Goal: Contribute content

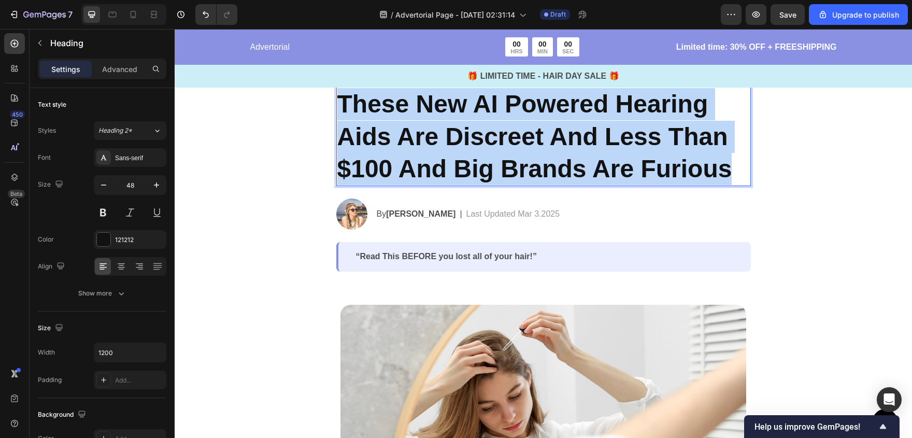
copy p "These New AI Powered Hearing Aids Are Discreet And Less Than $100 And Big Brand…"
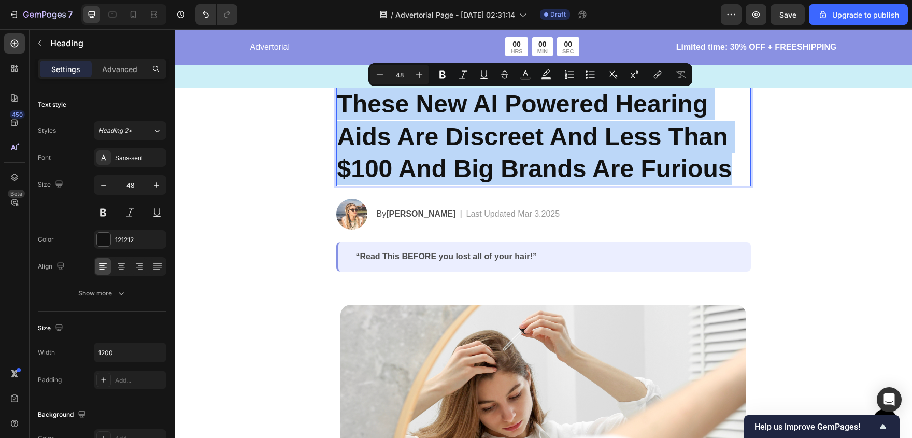
click at [344, 100] on p "These New AI Powered Hearing Aids Are Discreet And Less Than $100 And Big Brand…" at bounding box center [543, 136] width 412 height 97
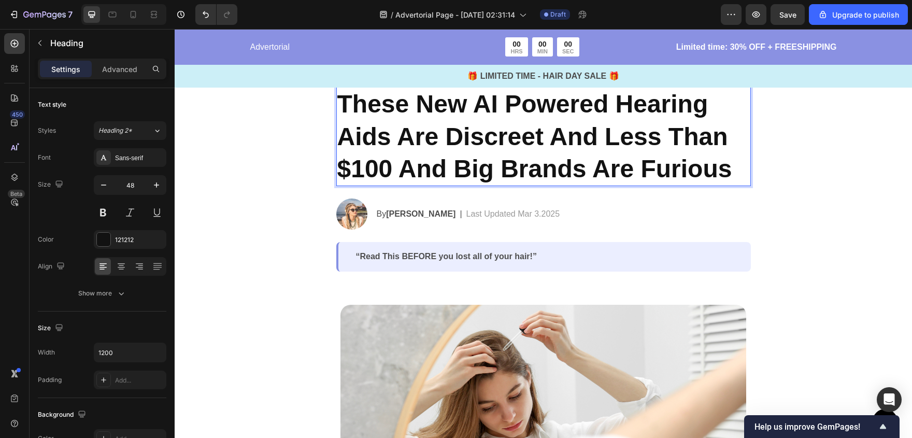
click at [339, 103] on p "These New AI Powered Hearing Aids Are Discreet And Less Than $100 And Big Brand…" at bounding box center [543, 136] width 412 height 97
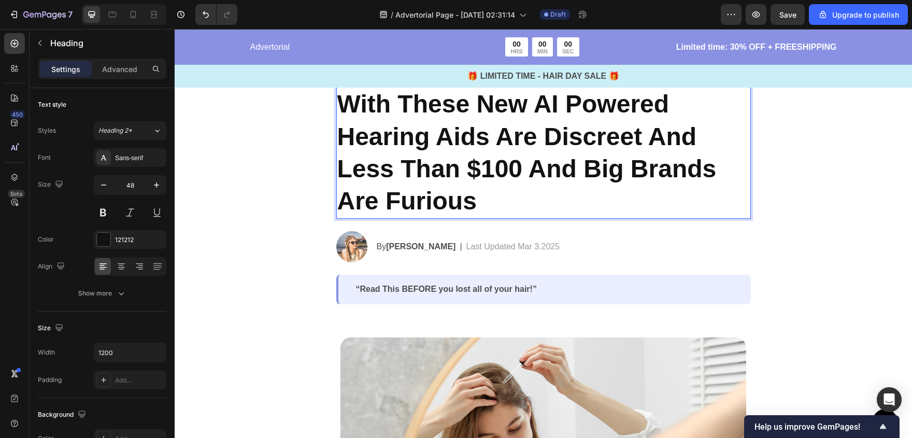
click at [491, 131] on p "With These New AI Powered Hearing Aids Are Discreet And Less Than $100 And Big …" at bounding box center [543, 153] width 412 height 130
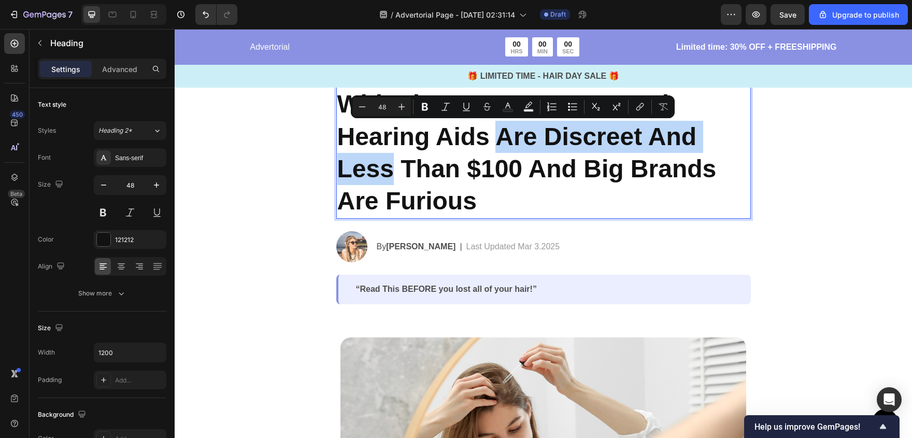
drag, startPoint x: 489, startPoint y: 141, endPoint x: 393, endPoint y: 162, distance: 98.2
click at [393, 162] on p "With These New AI Powered Hearing Aids Are Discreet And Less Than $100 And Big …" at bounding box center [543, 153] width 412 height 130
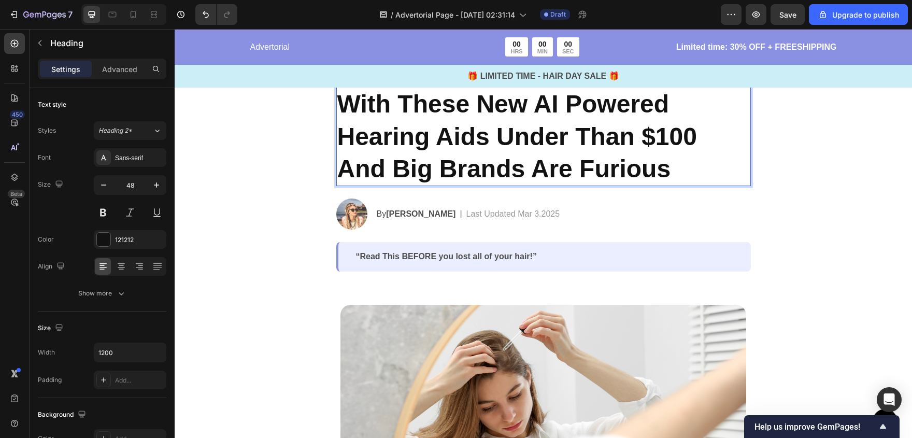
click at [538, 129] on p "With These New AI Powered Hearing Aids Under Than $100 And Big Brands Are Furio…" at bounding box center [543, 136] width 412 height 97
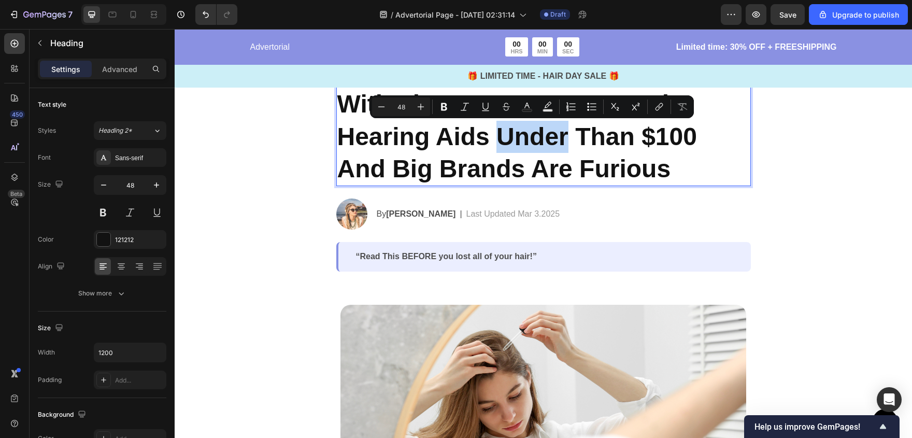
click at [538, 129] on p "With These New AI Powered Hearing Aids Under Than $100 And Big Brands Are Furio…" at bounding box center [543, 136] width 412 height 97
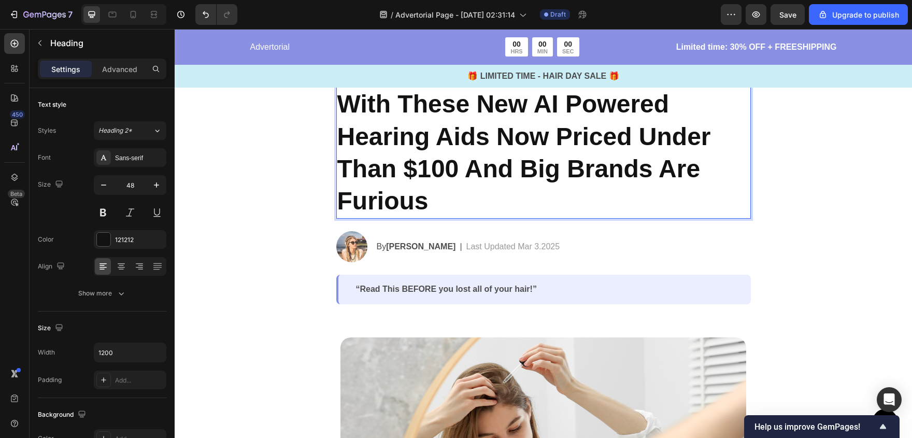
click at [474, 170] on p "With These New AI Powered Hearing Aids Now Priced Under Than $100 And Big Brand…" at bounding box center [543, 153] width 412 height 130
click at [561, 167] on p "With These New AI Powered Hearing Aids Now Priced Under Than $100, Big Brands A…" at bounding box center [543, 153] width 412 height 130
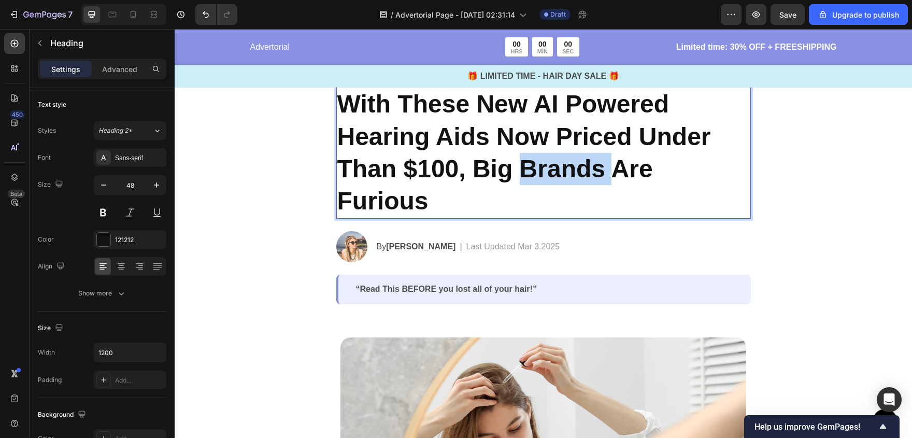
click at [561, 167] on p "With These New AI Powered Hearing Aids Now Priced Under Than $100, Big Brands A…" at bounding box center [543, 153] width 412 height 130
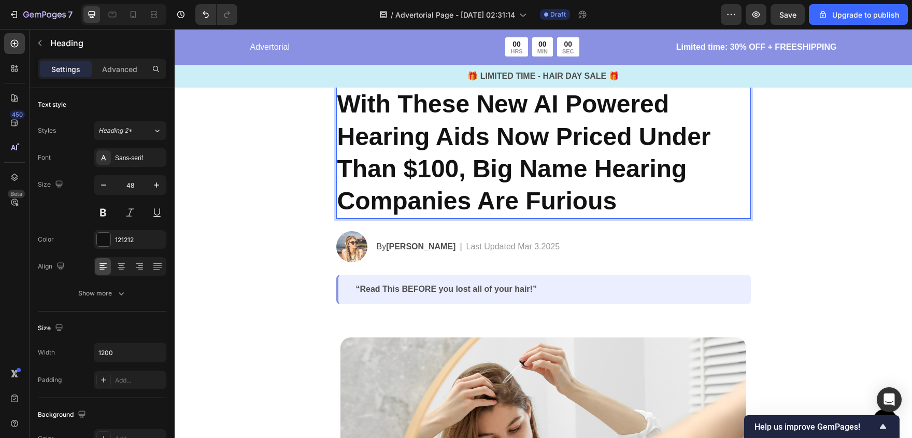
click at [651, 210] on p "With These New AI Powered Hearing Aids Now Priced Under Than $100, Big Name Hea…" at bounding box center [543, 153] width 412 height 130
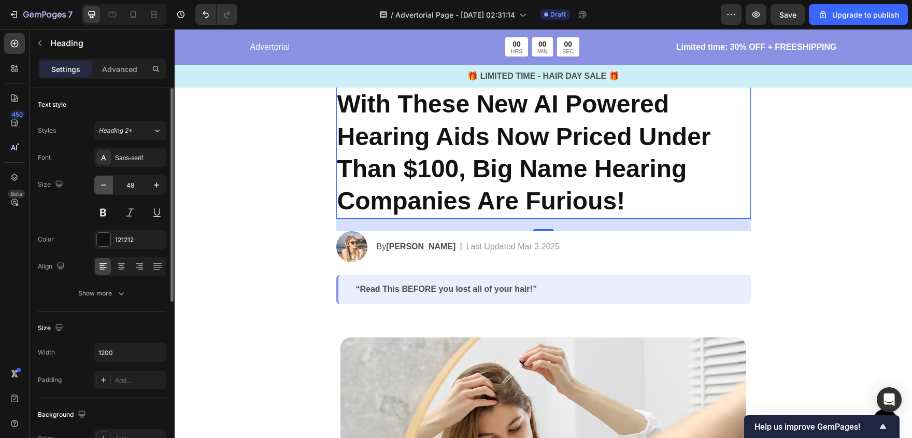
click at [104, 177] on button "button" at bounding box center [103, 185] width 19 height 19
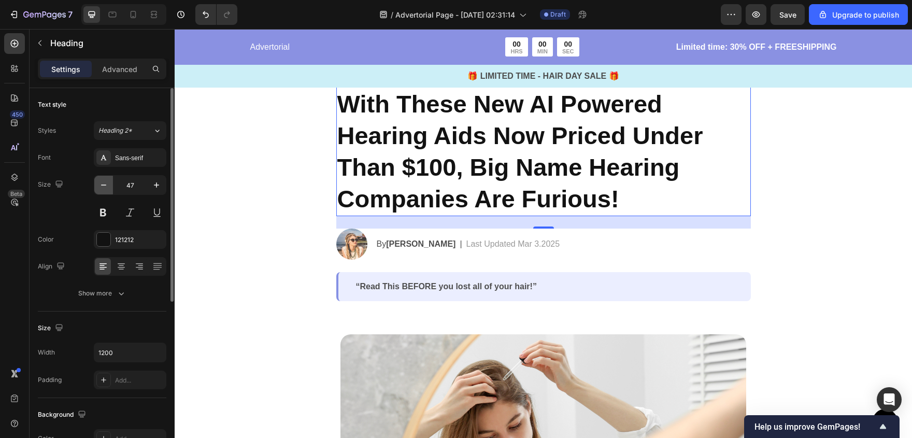
click at [104, 177] on button "button" at bounding box center [103, 185] width 19 height 19
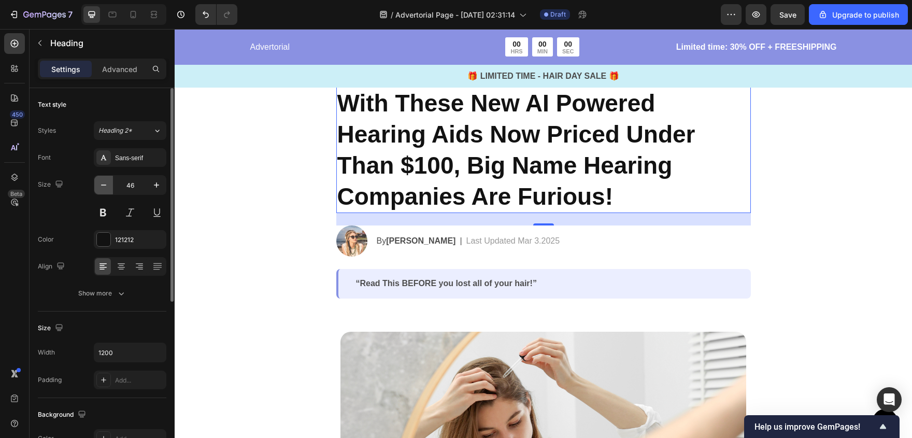
click at [104, 177] on button "button" at bounding box center [103, 185] width 19 height 19
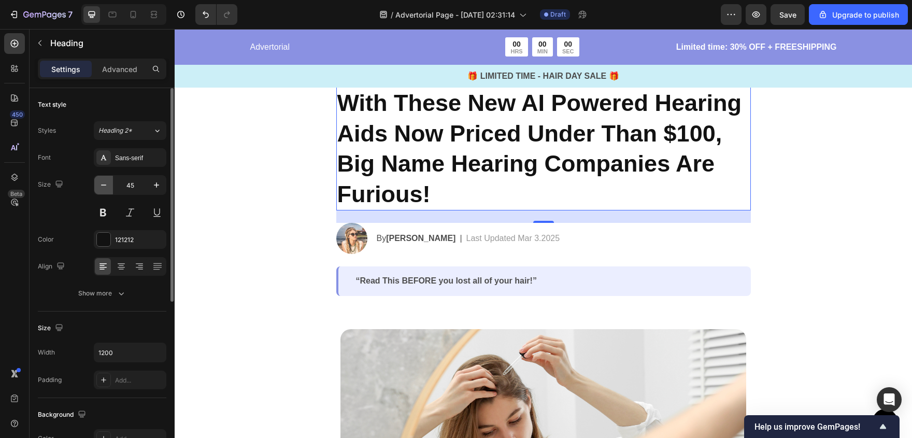
click at [104, 177] on button "button" at bounding box center [103, 185] width 19 height 19
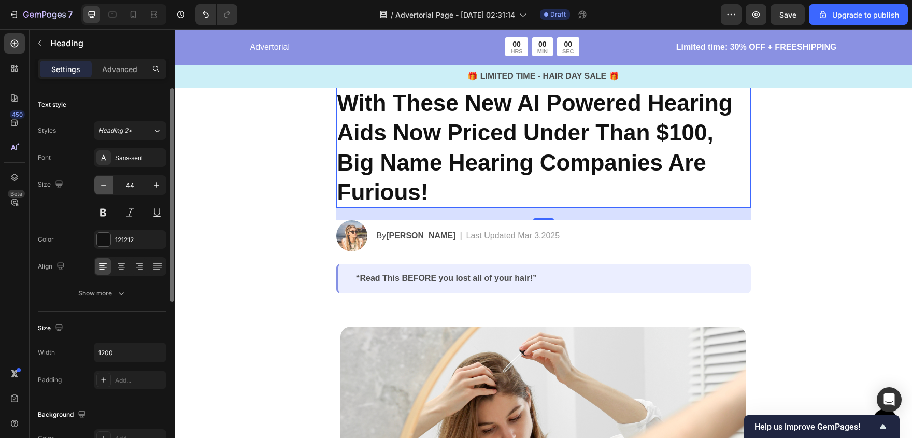
click at [104, 177] on button "button" at bounding box center [103, 185] width 19 height 19
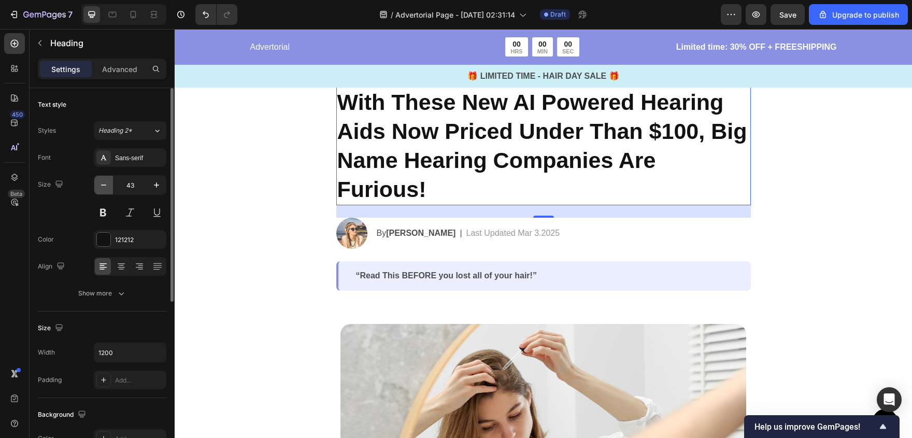
click at [104, 177] on button "button" at bounding box center [103, 185] width 19 height 19
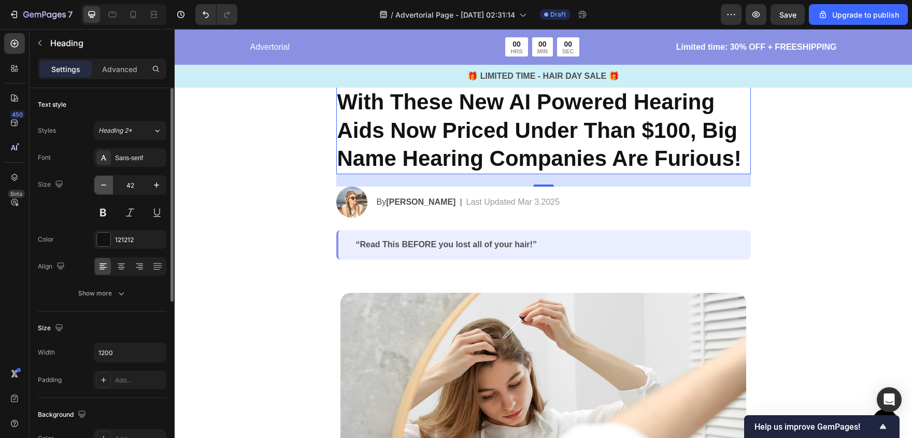
click at [104, 177] on button "button" at bounding box center [103, 185] width 19 height 19
type input "41"
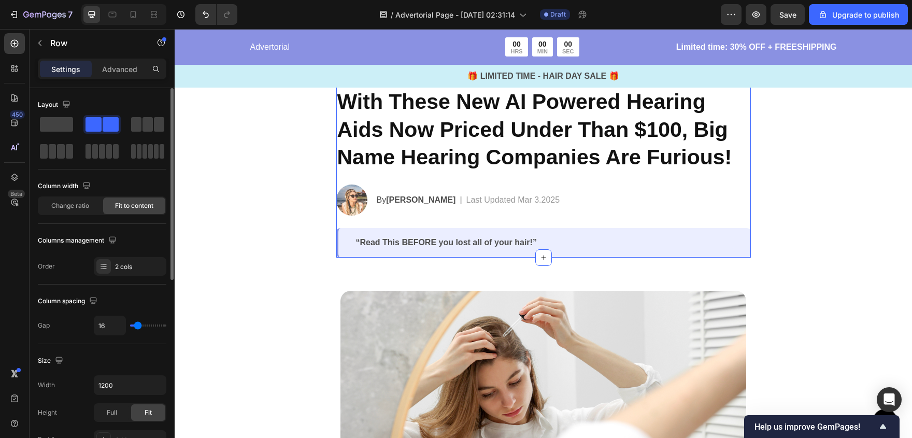
click at [543, 180] on div "With These New AI Powered Hearing Aids Now Priced Under Than $100, Big Name Hea…" at bounding box center [543, 172] width 414 height 170
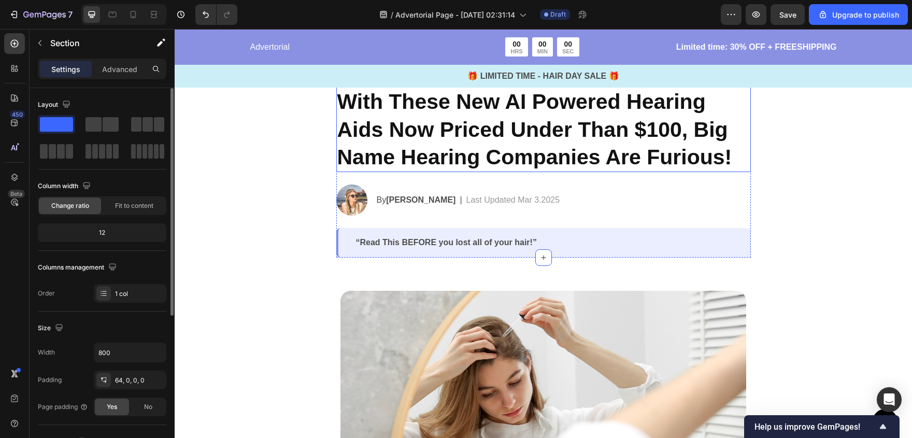
click at [540, 160] on p "With These New AI Powered Hearing Aids Now Priced Under Than $100, Big Name Hea…" at bounding box center [543, 129] width 412 height 83
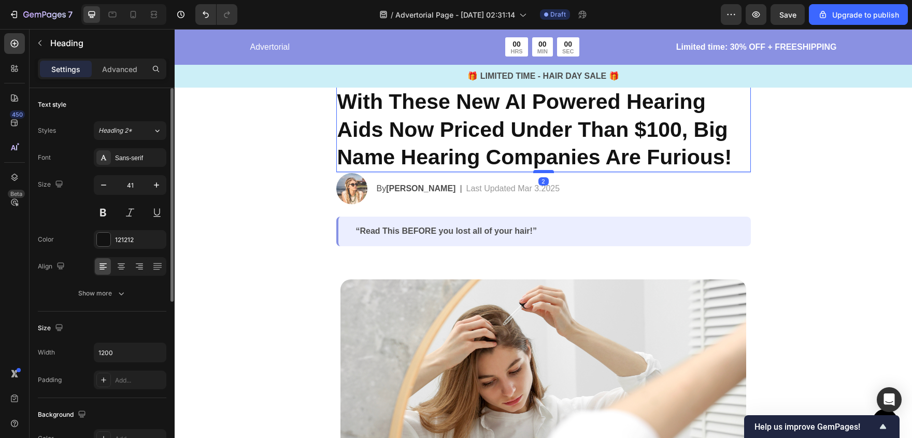
drag, startPoint x: 537, startPoint y: 184, endPoint x: 539, endPoint y: 173, distance: 11.6
click at [539, 173] on div at bounding box center [543, 171] width 21 height 3
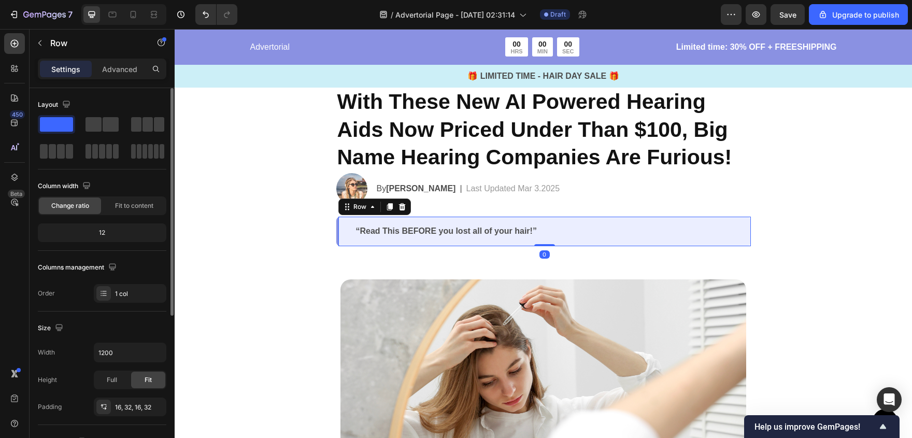
click at [634, 222] on div "“Read This BEFORE you lost all of your hair!” Text Block Row 0" at bounding box center [543, 232] width 414 height 30
click at [403, 206] on div at bounding box center [402, 207] width 12 height 12
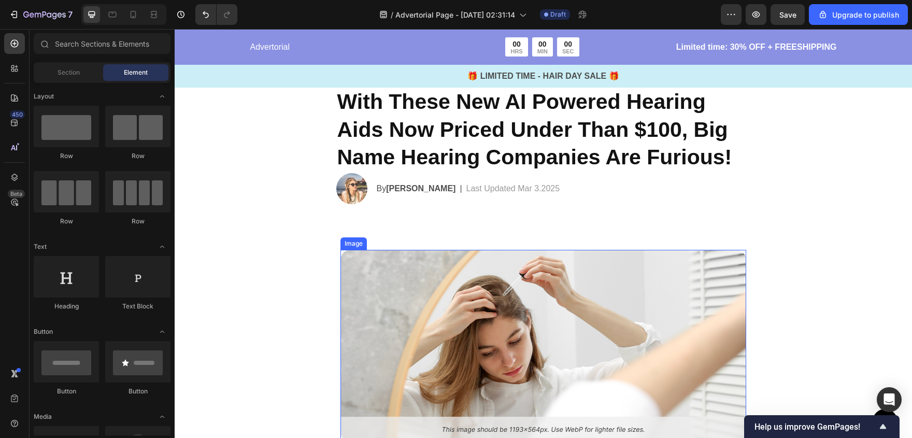
click at [405, 264] on img at bounding box center [543, 346] width 406 height 192
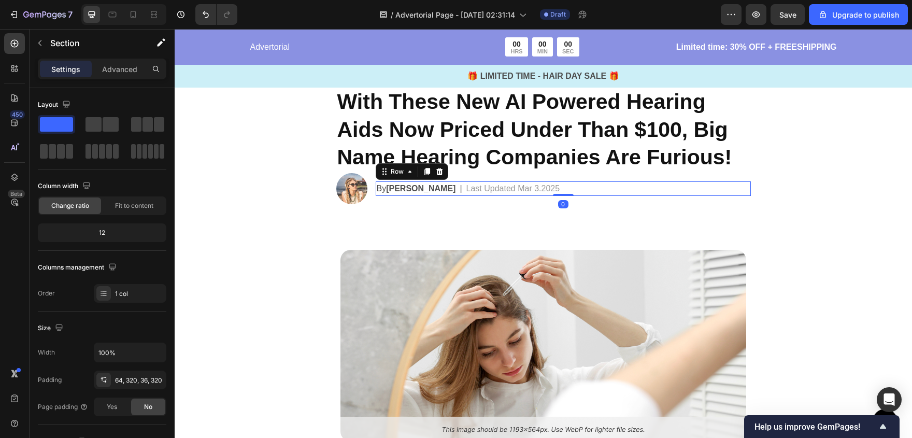
click at [582, 187] on div "By [PERSON_NAME] Text Block | Text Block Last Updated Mar 3.2025 Text Block Row…" at bounding box center [563, 188] width 375 height 15
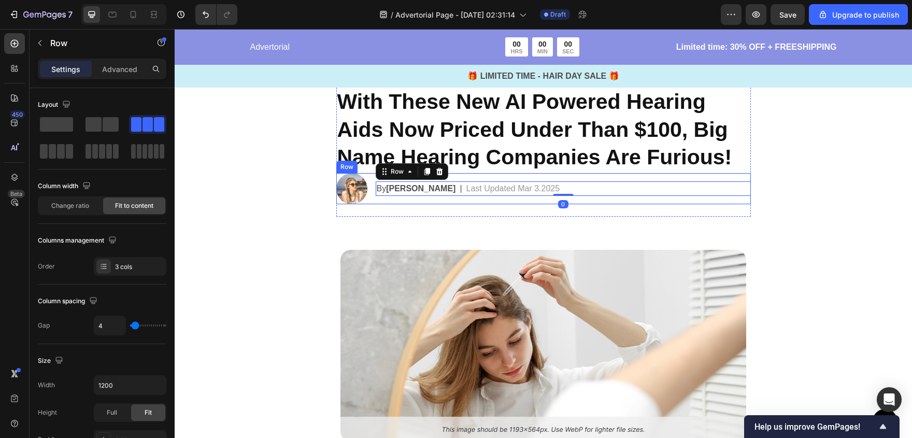
click at [578, 202] on div "By [PERSON_NAME] Text Block | Text Block Last Updated Mar 3.2025 Text Block Row…" at bounding box center [563, 188] width 375 height 31
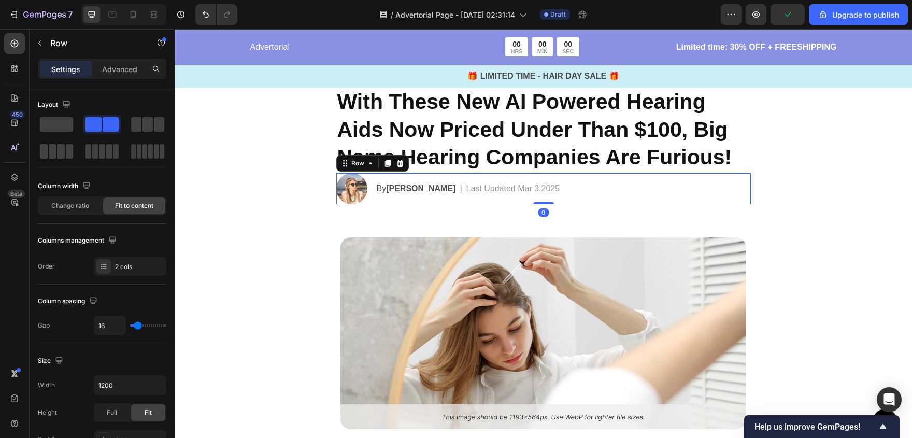
drag, startPoint x: 549, startPoint y: 214, endPoint x: 554, endPoint y: 187, distance: 28.6
click at [554, 187] on div "Image By [PERSON_NAME] Text Block | Text Block Last Updated Mar 3.2025 Text Blo…" at bounding box center [543, 188] width 414 height 31
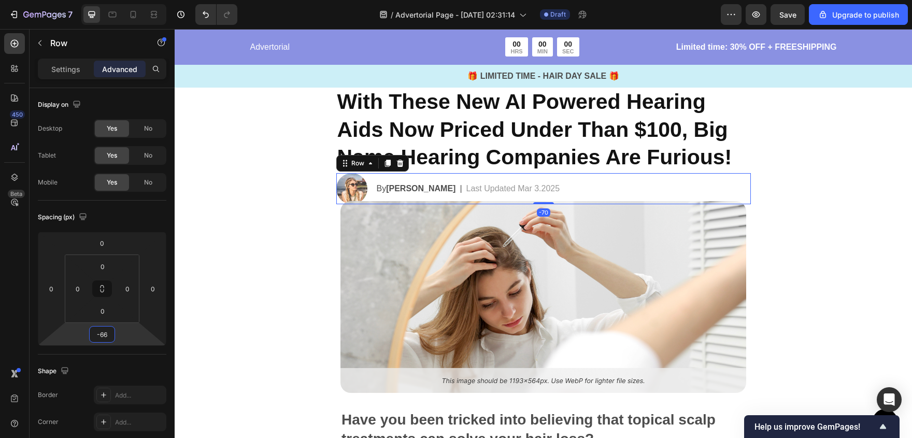
type input "-64"
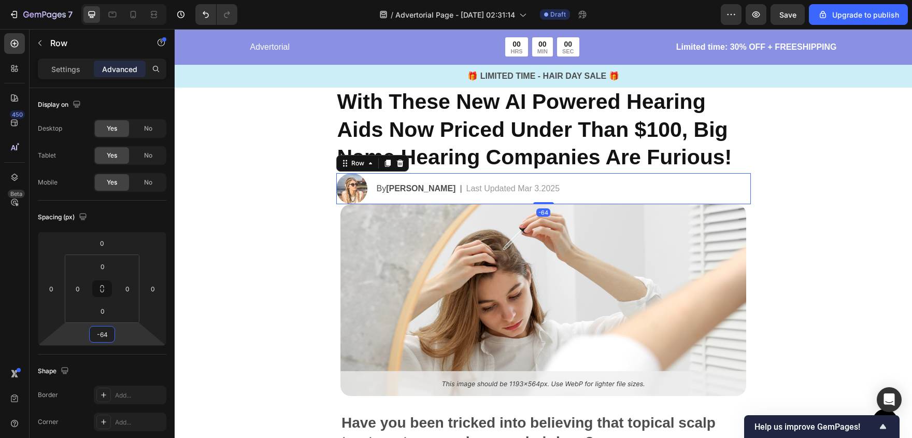
drag, startPoint x: 132, startPoint y: 328, endPoint x: 133, endPoint y: 345, distance: 16.7
click at [133, 0] on html "7 / Advertorial Page - [DATE] 02:31:14 Draft Preview Save Upgrade to publish 45…" at bounding box center [456, 0] width 912 height 0
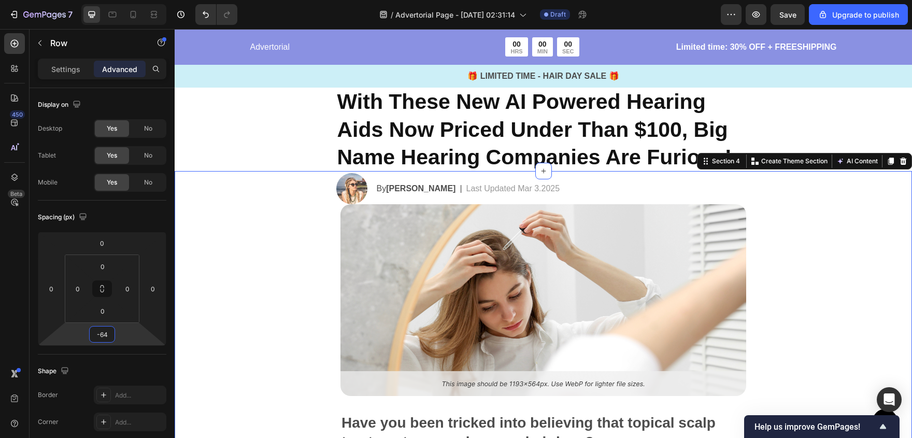
click at [347, 185] on div "Image Have you been tricked into believing that topical scalp treatments can so…" at bounding box center [543, 419] width 737 height 497
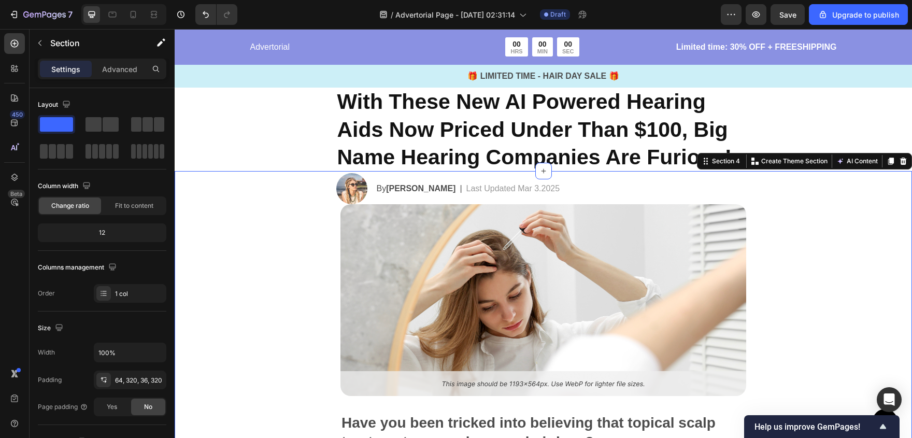
click at [350, 196] on div "Image Have you been tricked into believing that topical scalp treatments can so…" at bounding box center [543, 419] width 737 height 497
click at [385, 184] on div "Image Have you been tricked into believing that topical scalp treatments can so…" at bounding box center [543, 419] width 737 height 497
click at [119, 68] on p "Advanced" at bounding box center [119, 69] width 35 height 11
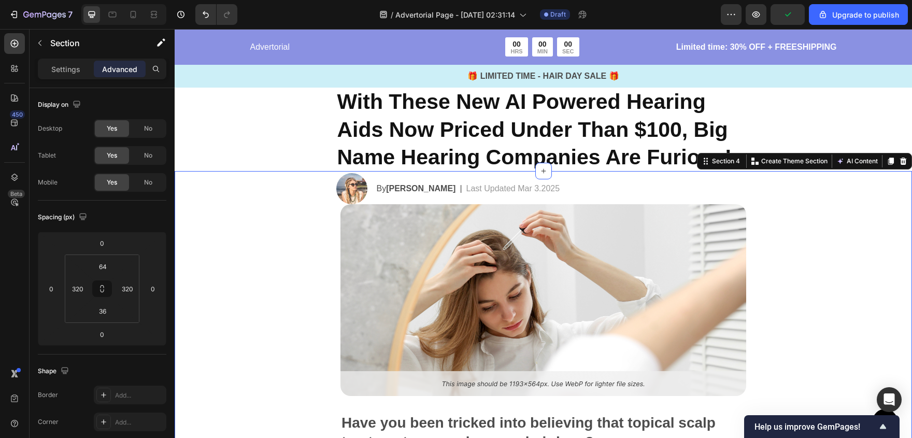
click at [322, 243] on div "Image Have you been tricked into believing that topical scalp treatments can so…" at bounding box center [543, 419] width 737 height 497
type input "16"
click at [125, 0] on html "7 / Advertorial Page - [DATE] 02:31:14 Draft Preview Save Upgrade to publish 45…" at bounding box center [456, 0] width 912 height 0
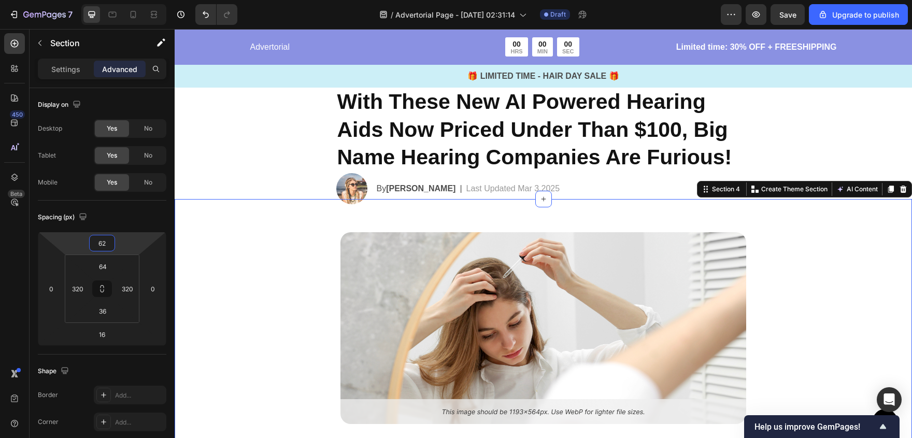
type input "64"
drag, startPoint x: 128, startPoint y: 252, endPoint x: 133, endPoint y: 236, distance: 17.2
click at [133, 0] on html "7 / Advertorial Page - [DATE] 02:31:14 Draft Preview Save Upgrade to publish 45…" at bounding box center [456, 0] width 912 height 0
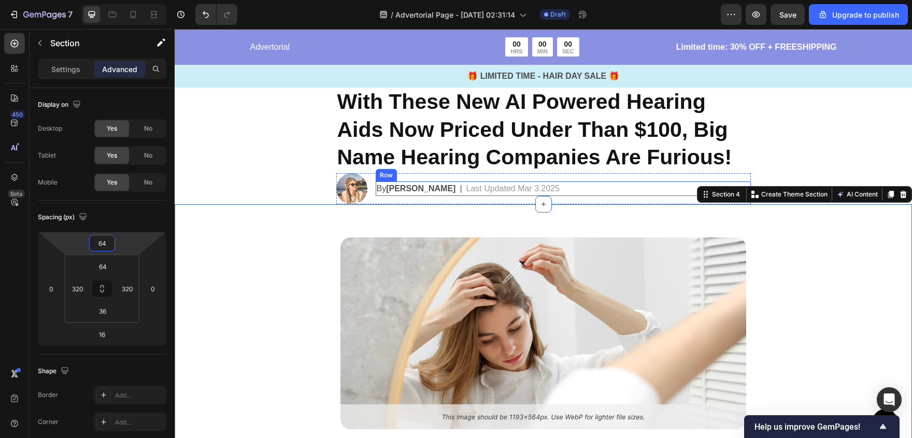
click at [560, 187] on div "By [PERSON_NAME] Text Block | Text Block Last Updated Mar 3.2025 Text Block Row" at bounding box center [563, 188] width 375 height 15
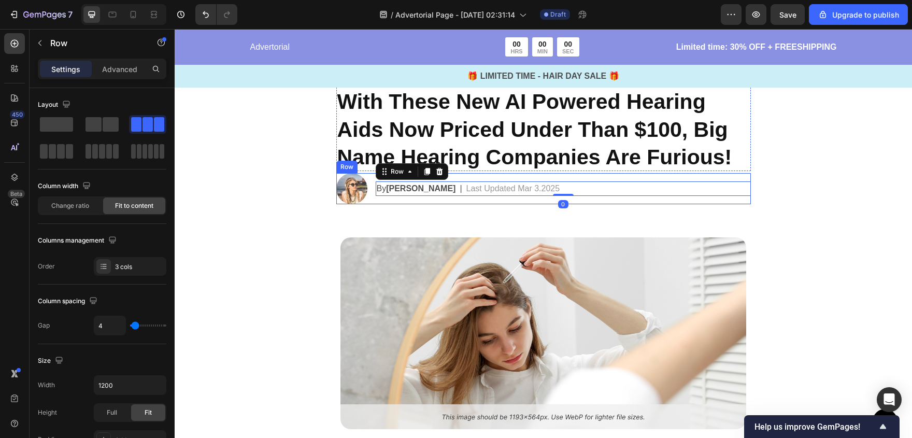
click at [563, 175] on div "By [PERSON_NAME] Text Block | Text Block Last Updated Mar 3.2025 Text Block Row…" at bounding box center [563, 188] width 375 height 31
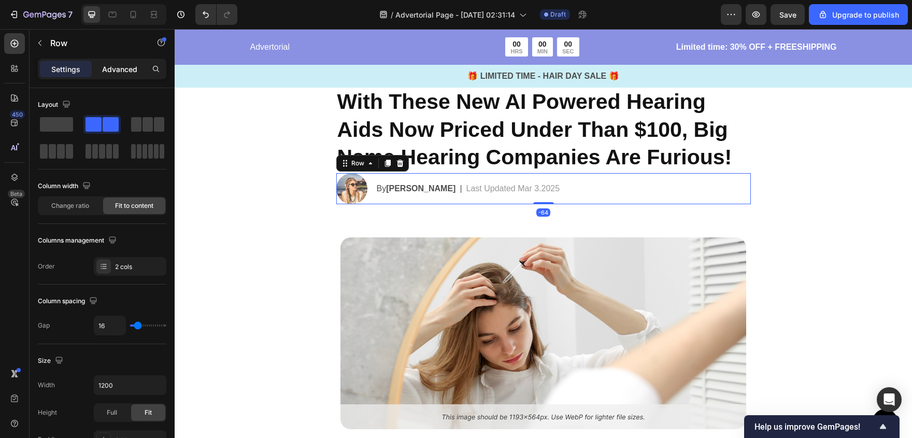
click at [135, 77] on div "Advanced" at bounding box center [120, 69] width 52 height 17
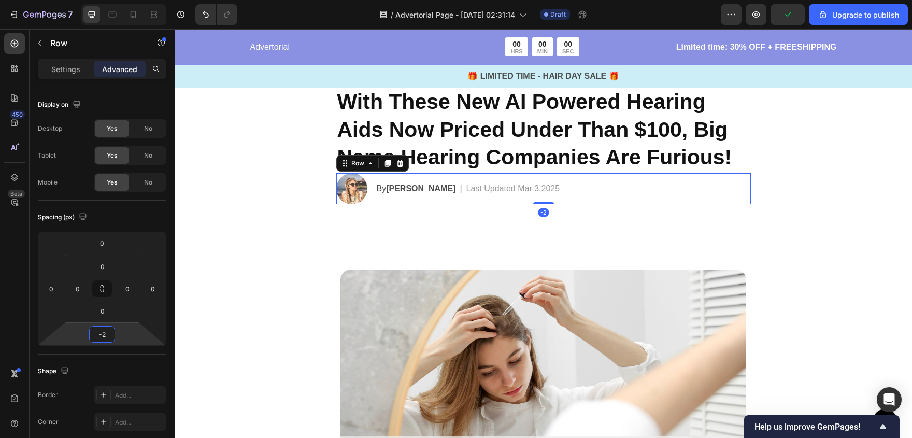
type input "0"
drag, startPoint x: 130, startPoint y: 342, endPoint x: 132, endPoint y: 325, distance: 16.8
click at [132, 0] on html "7 / Advertorial Page - [DATE] 02:31:14 Draft Preview Upgrade to publish 450 Bet…" at bounding box center [456, 0] width 912 height 0
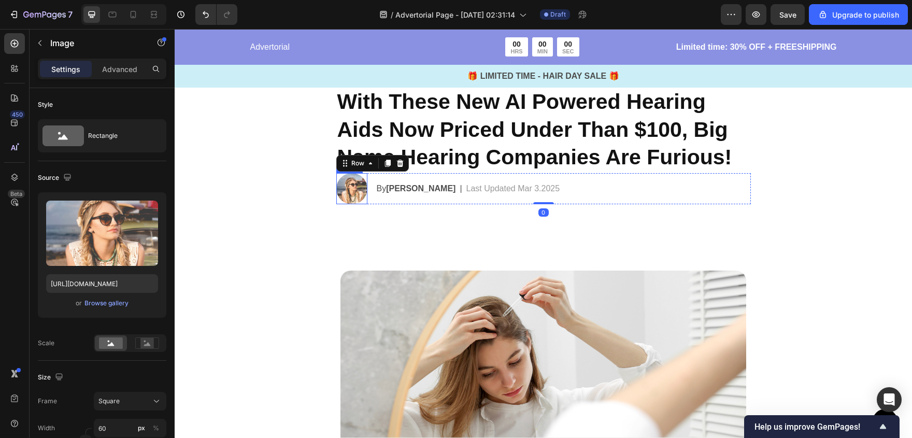
click at [345, 199] on img at bounding box center [351, 188] width 31 height 31
click at [403, 167] on icon at bounding box center [405, 163] width 7 height 7
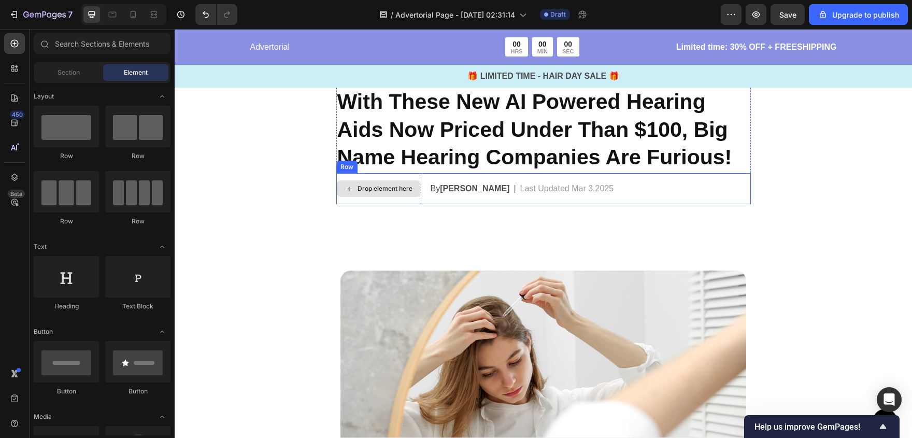
click at [357, 196] on div "Drop element here" at bounding box center [379, 188] width 84 height 17
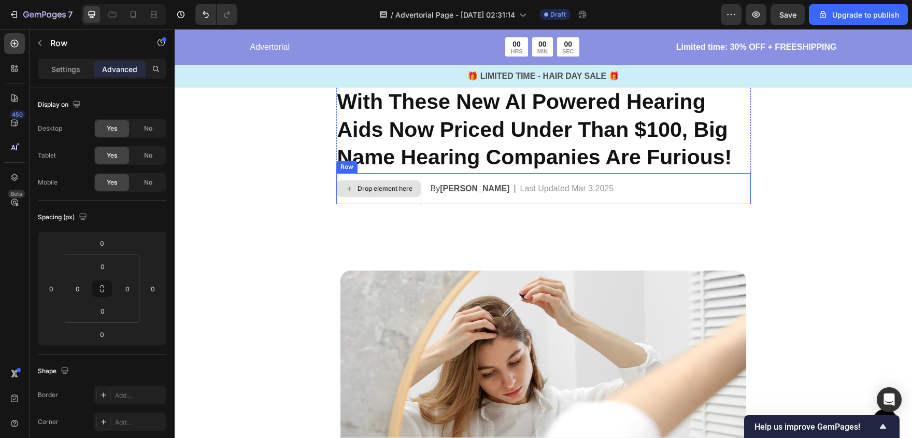
click at [413, 201] on div "Drop element here" at bounding box center [378, 188] width 85 height 31
click at [396, 168] on div at bounding box center [400, 163] width 12 height 12
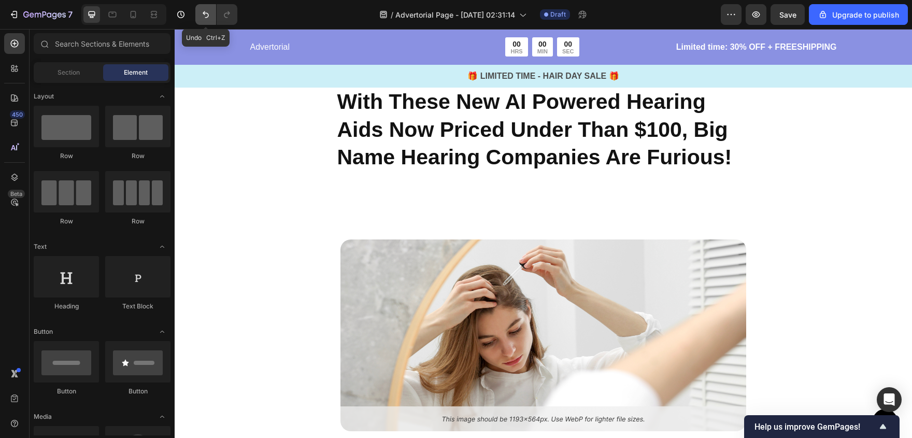
click at [206, 15] on icon "Undo/Redo" at bounding box center [206, 14] width 10 height 10
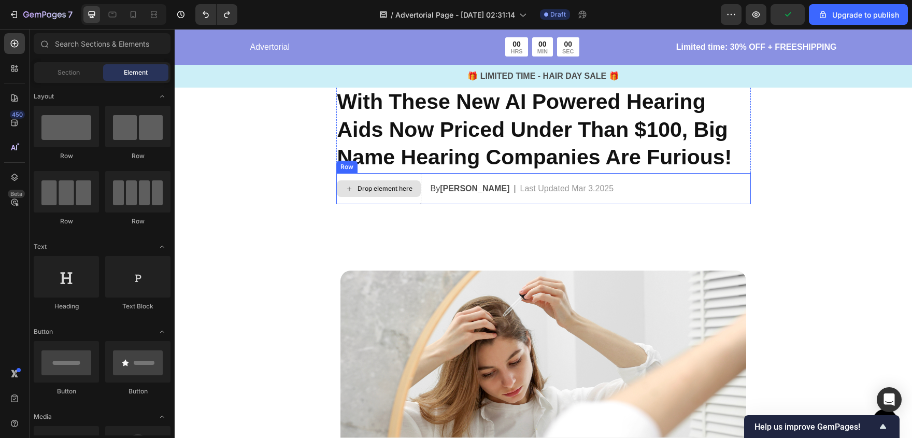
click at [395, 185] on div "Drop element here" at bounding box center [384, 188] width 55 height 8
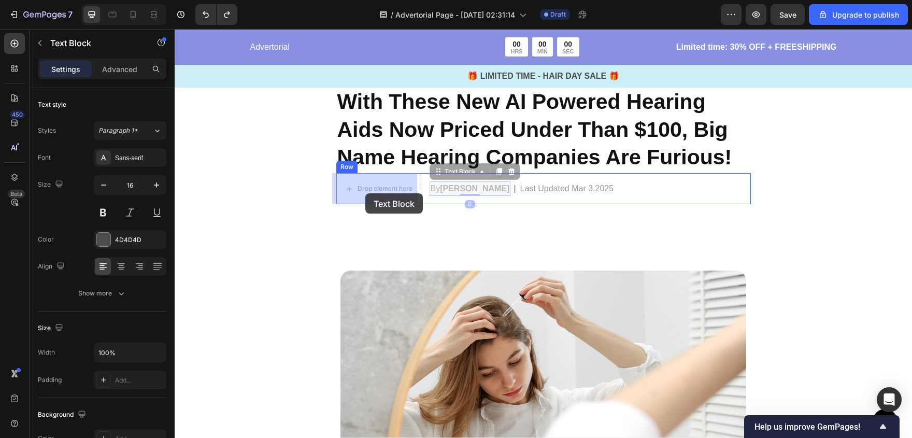
drag, startPoint x: 460, startPoint y: 188, endPoint x: 366, endPoint y: 193, distance: 93.9
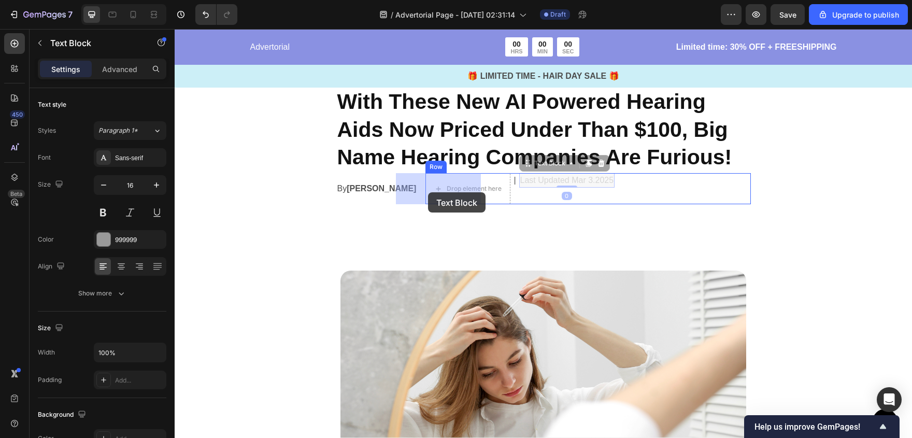
drag, startPoint x: 519, startPoint y: 181, endPoint x: 427, endPoint y: 192, distance: 91.9
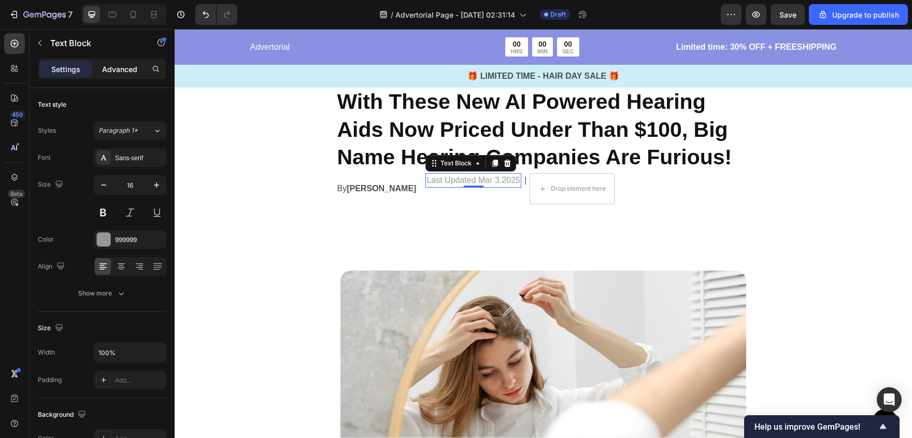
click at [128, 64] on p "Advanced" at bounding box center [119, 69] width 35 height 11
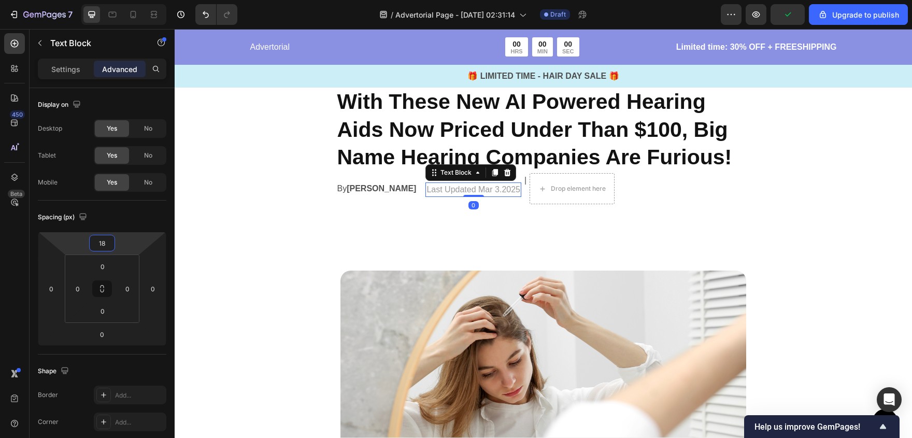
type input "16"
click at [122, 0] on html "7 / Advertorial Page - [DATE] 02:31:14 Draft Preview Upgrade to publish 450 Bet…" at bounding box center [456, 0] width 912 height 0
click at [358, 187] on strong "[PERSON_NAME]" at bounding box center [381, 188] width 69 height 9
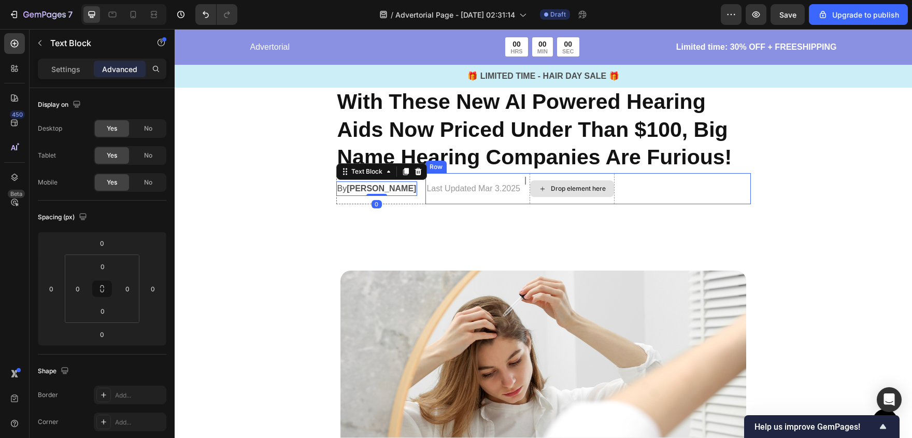
click at [551, 185] on div "Drop element here" at bounding box center [578, 188] width 55 height 8
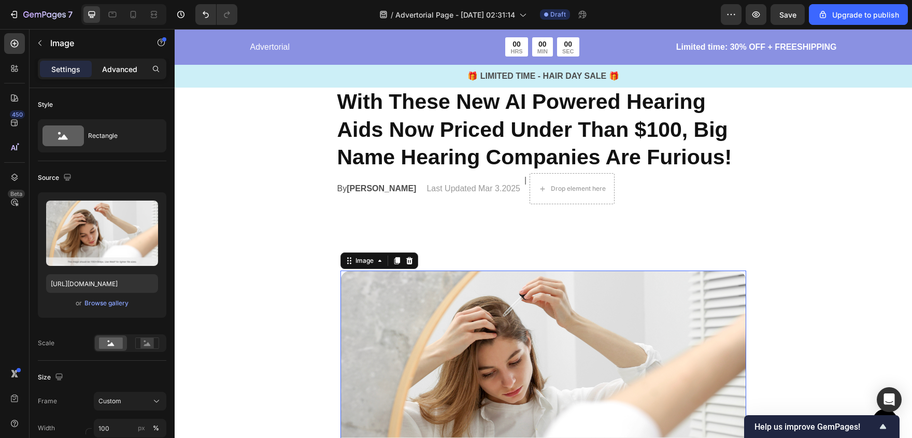
click at [111, 68] on p "Advanced" at bounding box center [119, 69] width 35 height 11
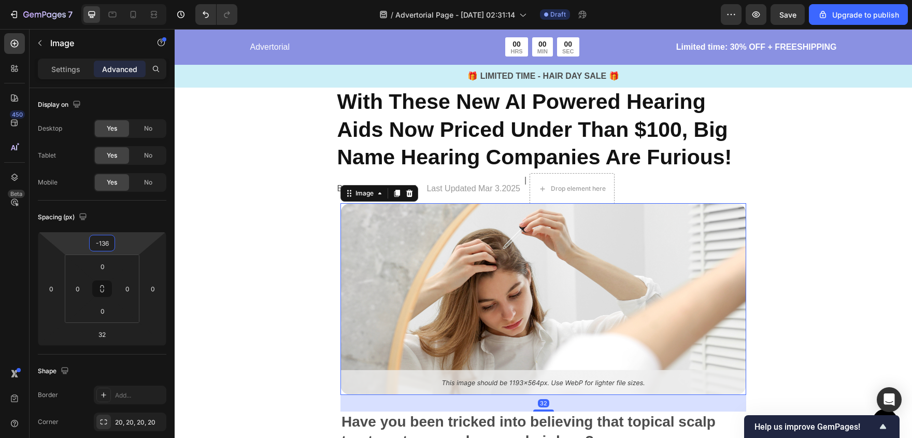
type input "-138"
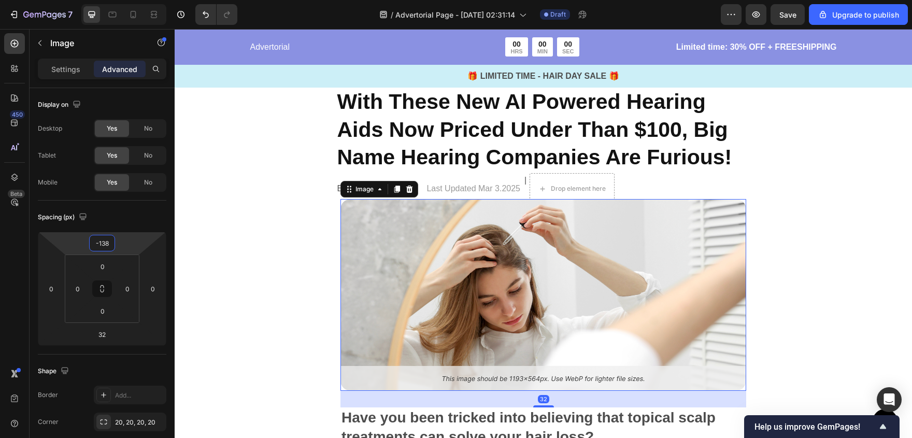
drag, startPoint x: 134, startPoint y: 247, endPoint x: 132, endPoint y: 282, distance: 35.8
click at [132, 0] on html "7 / Advertorial Page - [DATE] 02:31:14 Draft Preview Save Upgrade to publish 45…" at bounding box center [456, 0] width 912 height 0
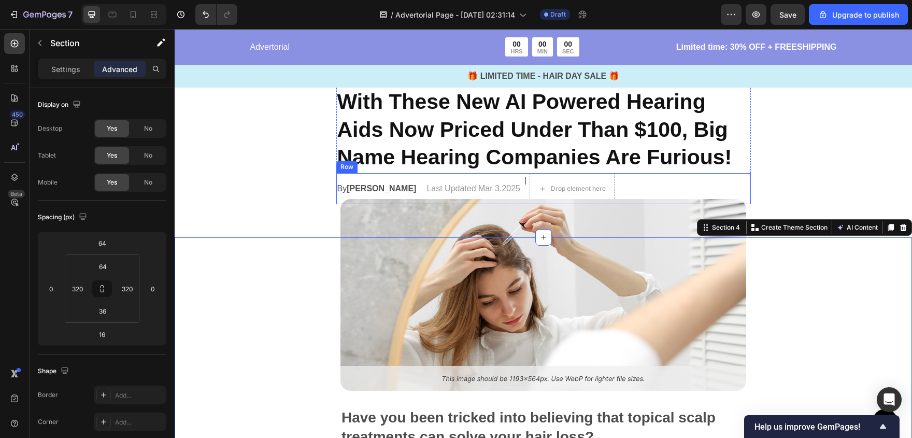
click at [381, 178] on div "By [PERSON_NAME] Text Block" at bounding box center [376, 188] width 81 height 31
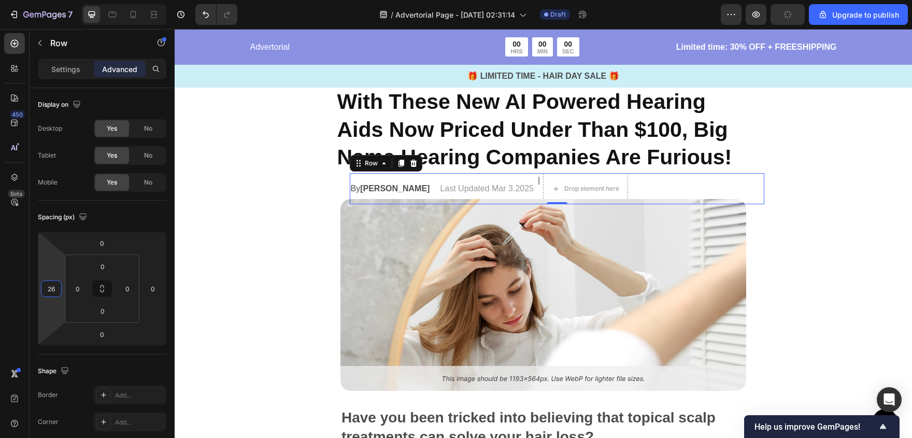
drag, startPoint x: 59, startPoint y: 270, endPoint x: 56, endPoint y: 264, distance: 7.2
click at [56, 0] on html "7 / Advertorial Page - [DATE] 02:31:14 Draft Preview Upgrade to publish 450 Bet…" at bounding box center [456, 0] width 912 height 0
click at [149, 21] on div at bounding box center [154, 14] width 17 height 17
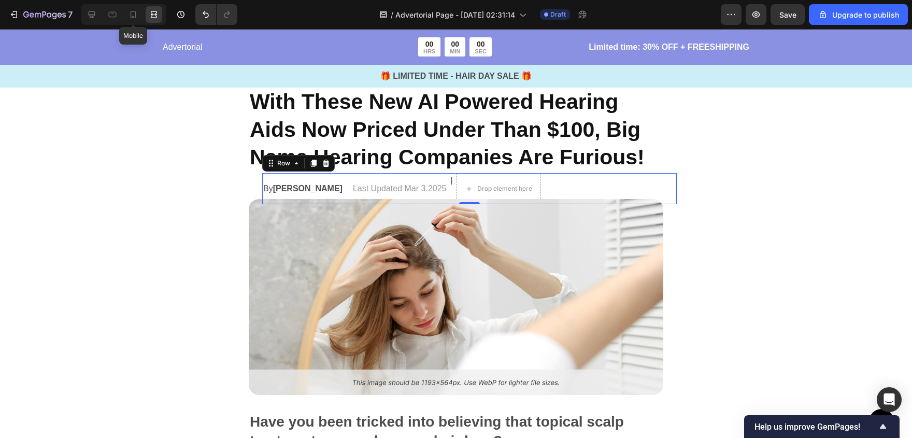
click at [121, 25] on div "7 Mobile / Advertorial Page - [DATE] 02:31:14 Draft Preview Save Upgrade to pub…" at bounding box center [456, 15] width 912 height 30
click at [128, 18] on icon at bounding box center [133, 14] width 10 height 10
type input "24"
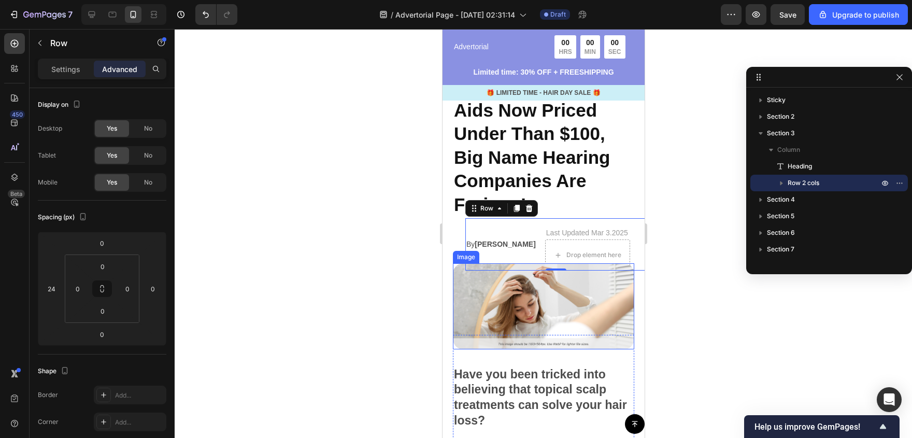
scroll to position [90, 0]
click at [567, 253] on div "Drop element here" at bounding box center [593, 255] width 55 height 8
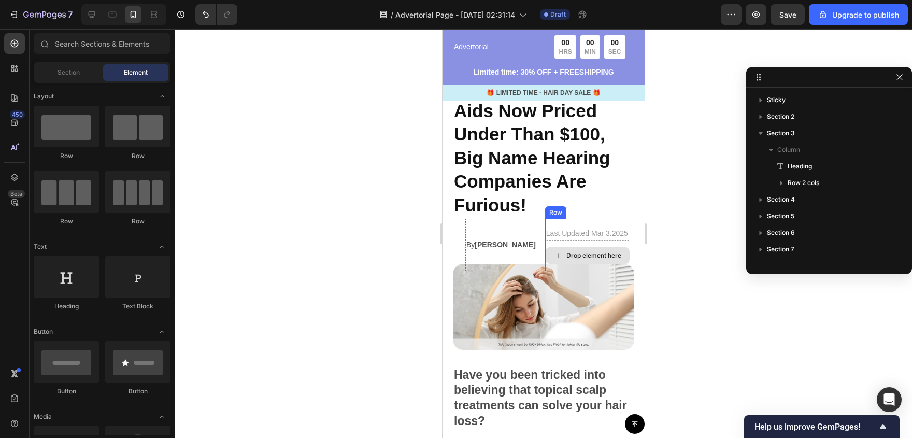
click at [559, 248] on div "Drop element here" at bounding box center [587, 255] width 84 height 17
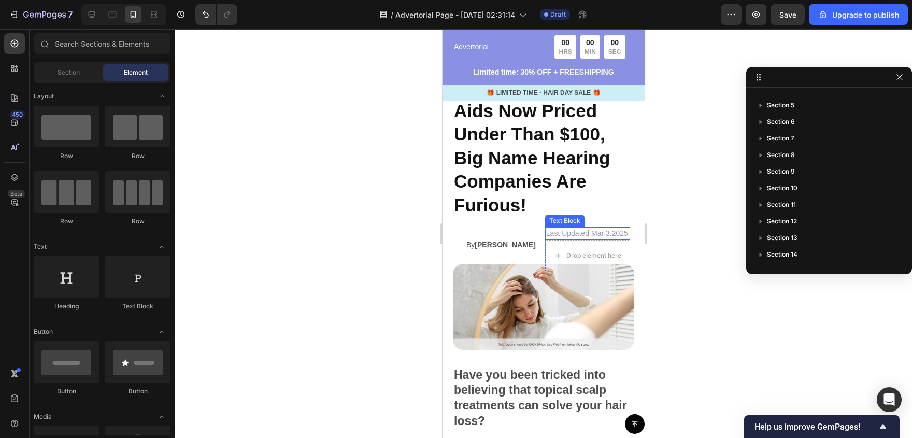
click at [556, 233] on p "Last Updated Mar 3.2025" at bounding box center [587, 233] width 83 height 11
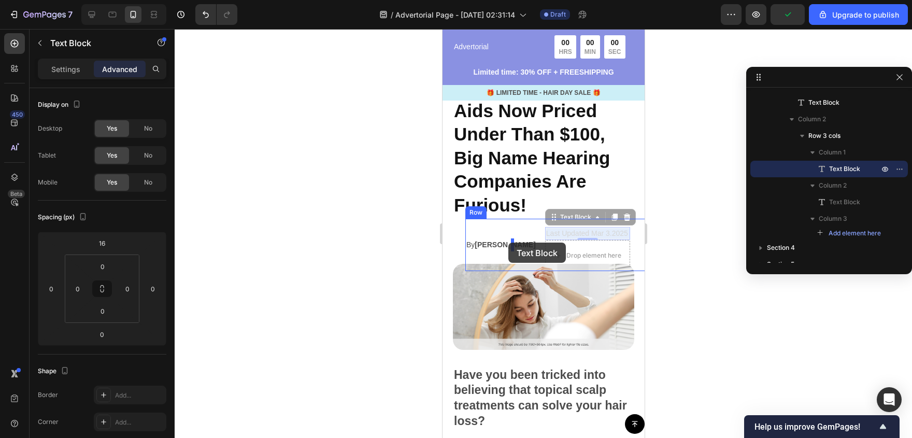
drag, startPoint x: 550, startPoint y: 233, endPoint x: 508, endPoint y: 242, distance: 43.1
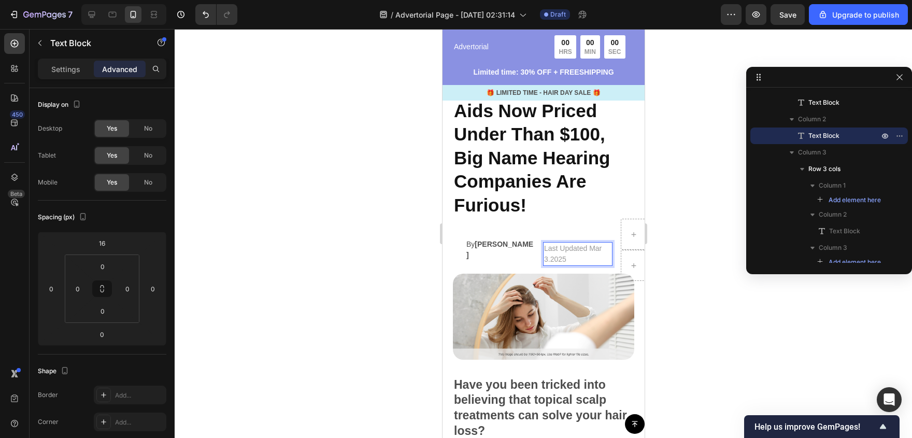
click at [567, 254] on p "Last Updated Mar 3.2025" at bounding box center [576, 254] width 67 height 22
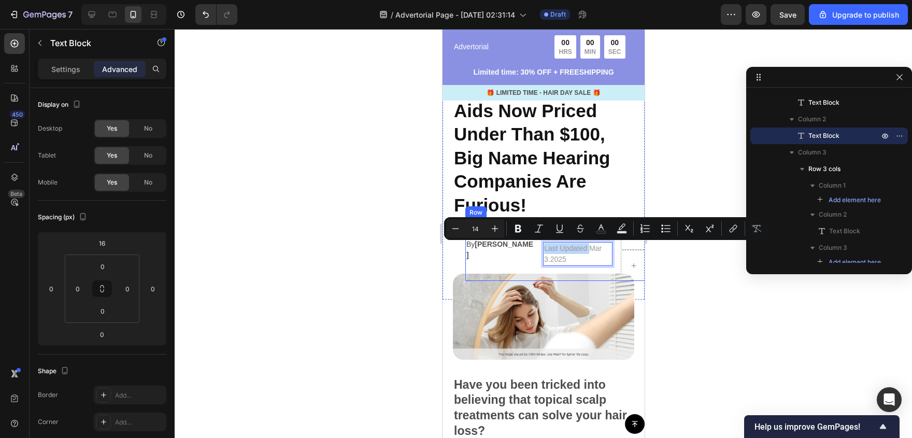
drag, startPoint x: 569, startPoint y: 248, endPoint x: 510, endPoint y: 235, distance: 59.9
click at [510, 235] on div "By [PERSON_NAME] Text Block Last Updated Mar 3.2025 Text Block 0 | Text Block […" at bounding box center [555, 250] width 181 height 62
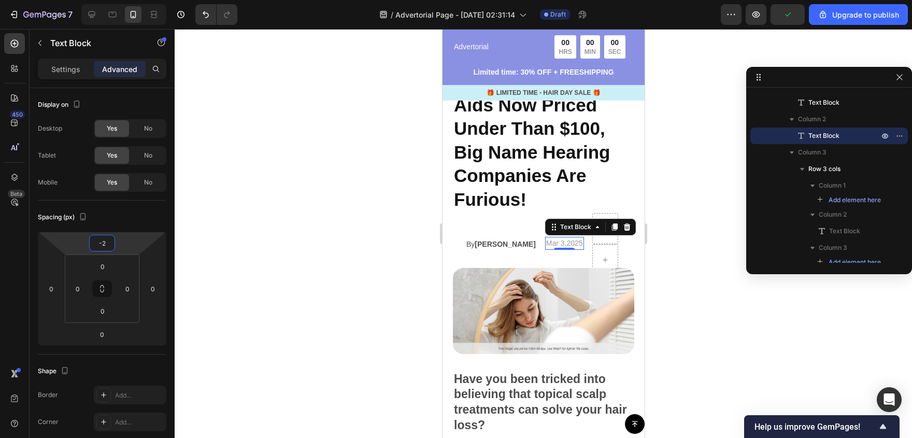
type input "0"
click at [127, 0] on html "7 / Advertorial Page - [DATE] 02:31:14 Draft Preview Save Upgrade to publish 45…" at bounding box center [456, 0] width 912 height 0
click at [404, 291] on div at bounding box center [543, 233] width 737 height 409
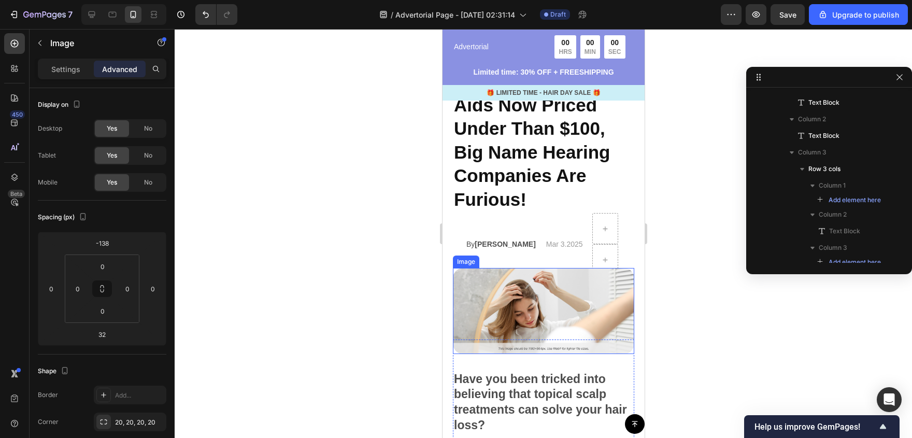
click at [556, 298] on img at bounding box center [542, 310] width 181 height 85
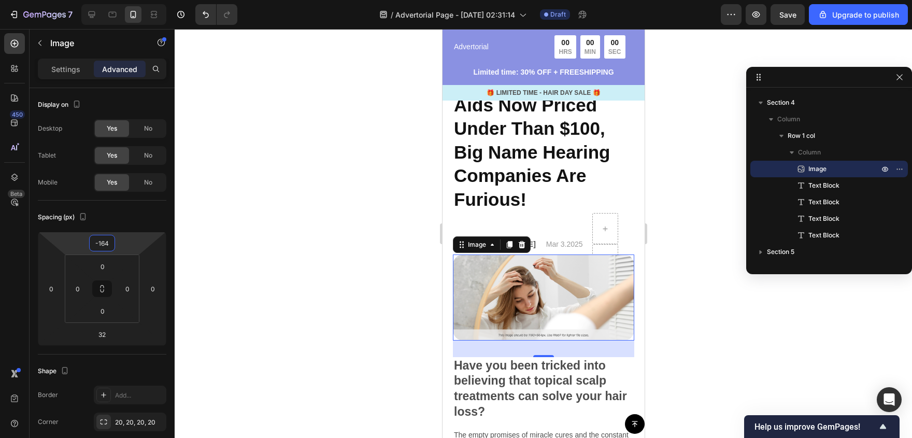
type input "-162"
drag, startPoint x: 134, startPoint y: 244, endPoint x: 133, endPoint y: 250, distance: 6.3
click at [133, 0] on html "7 / Advertorial Page - [DATE] 02:31:14 Draft Preview Save Upgrade to publish 45…" at bounding box center [456, 0] width 912 height 0
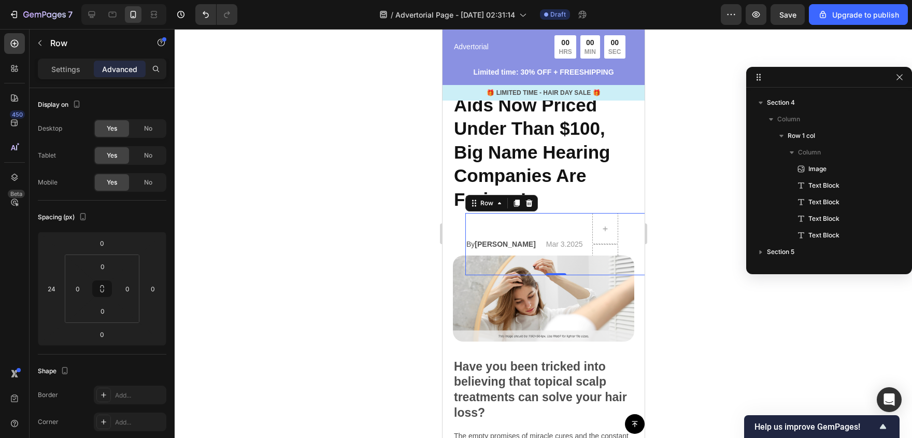
click at [564, 227] on div "By [PERSON_NAME] Text Block Mar 3.2025 Text Block | Text Block Row Row 0" at bounding box center [555, 244] width 181 height 62
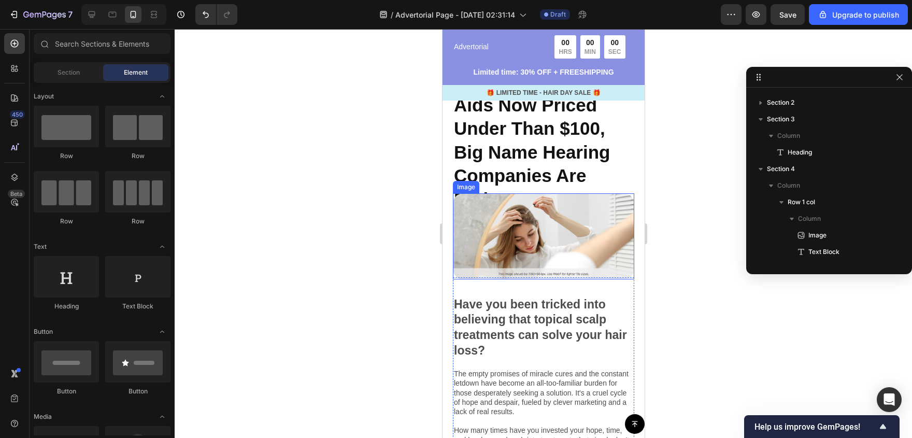
click at [511, 214] on img at bounding box center [542, 235] width 181 height 85
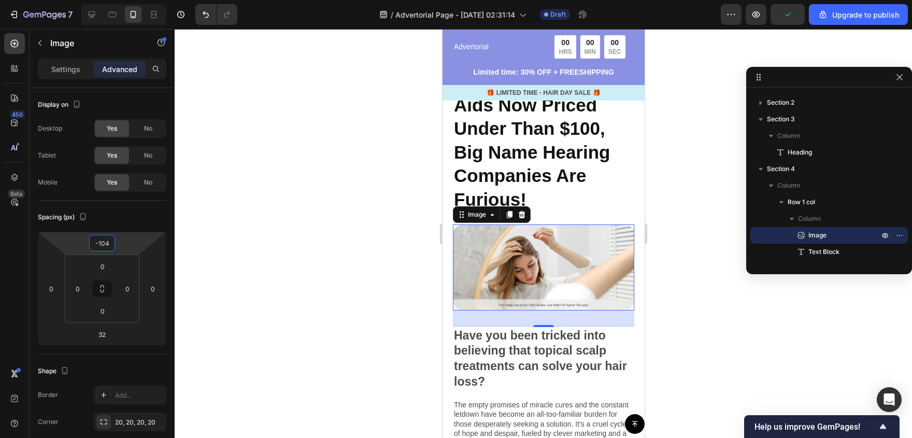
type input "-106"
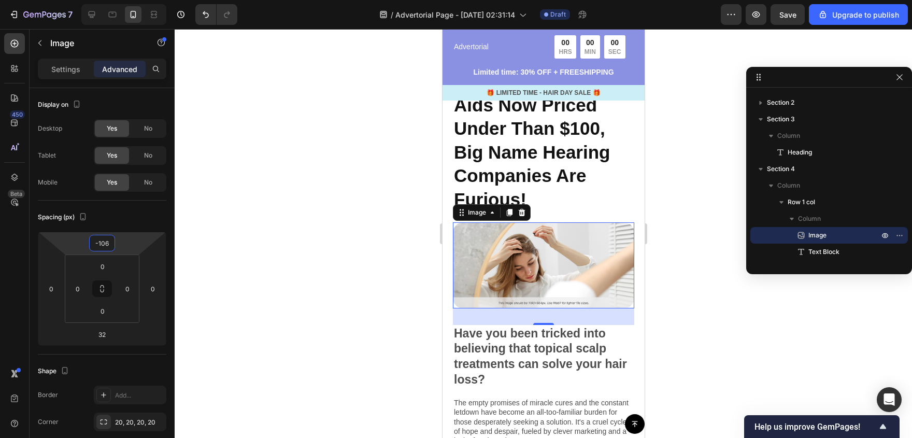
drag, startPoint x: 131, startPoint y: 243, endPoint x: 125, endPoint y: 230, distance: 14.2
click at [125, 0] on html "7 / Advertorial Page - [DATE] 02:31:14 Draft Preview Save Upgrade to publish 45…" at bounding box center [456, 0] width 912 height 0
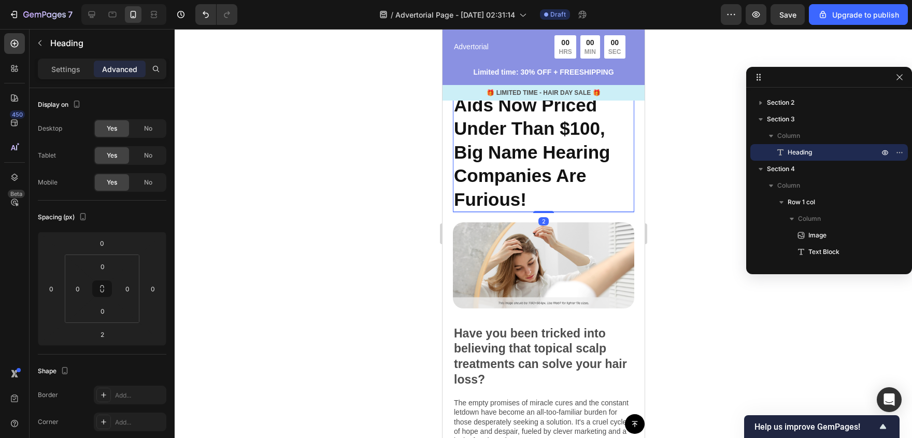
click at [519, 163] on p "With These New AI Powered Hearing Aids Now Priced Under Than $100, Big Name Hea…" at bounding box center [542, 128] width 179 height 165
click at [432, 280] on div at bounding box center [543, 233] width 737 height 409
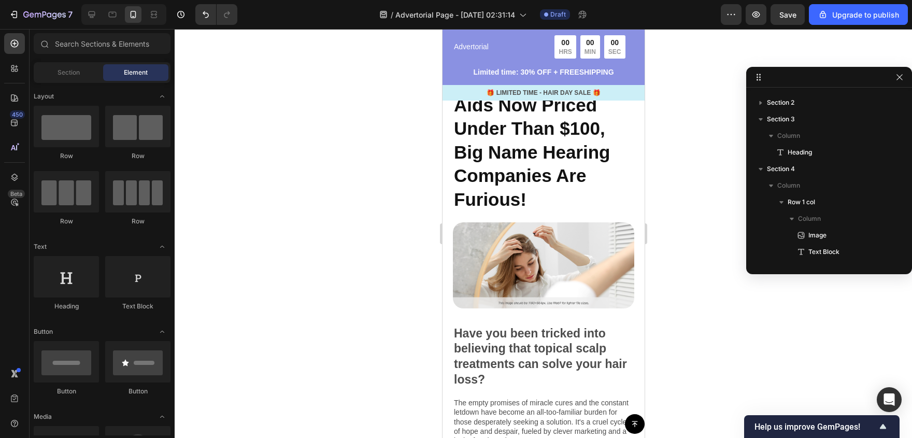
scroll to position [0, 0]
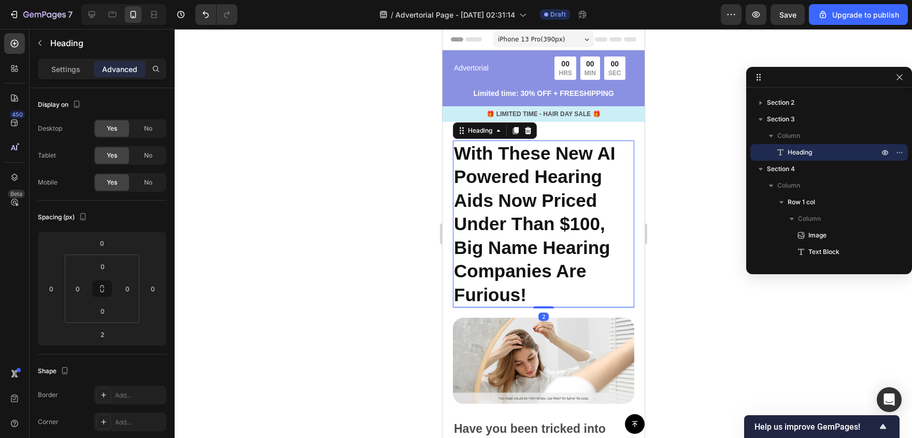
click at [612, 264] on p "With These New AI Powered Hearing Aids Now Priced Under Than $100, Big Name Hea…" at bounding box center [542, 223] width 179 height 165
click at [93, 74] on div "Settings Advanced" at bounding box center [102, 69] width 124 height 17
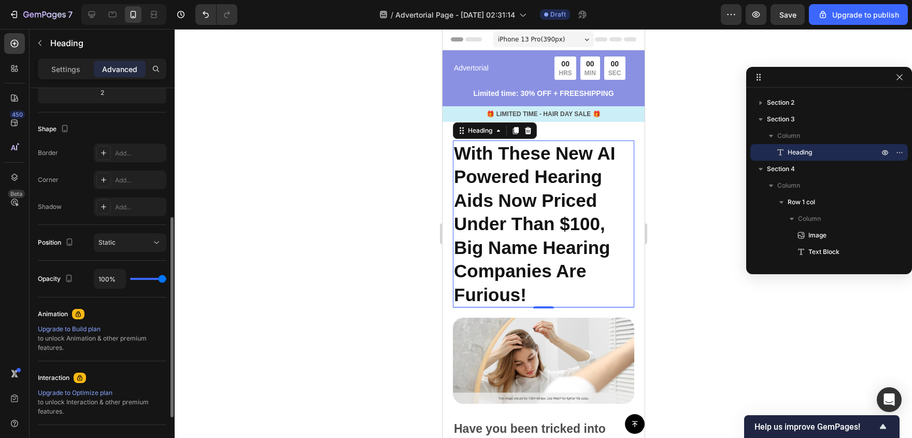
scroll to position [245, 0]
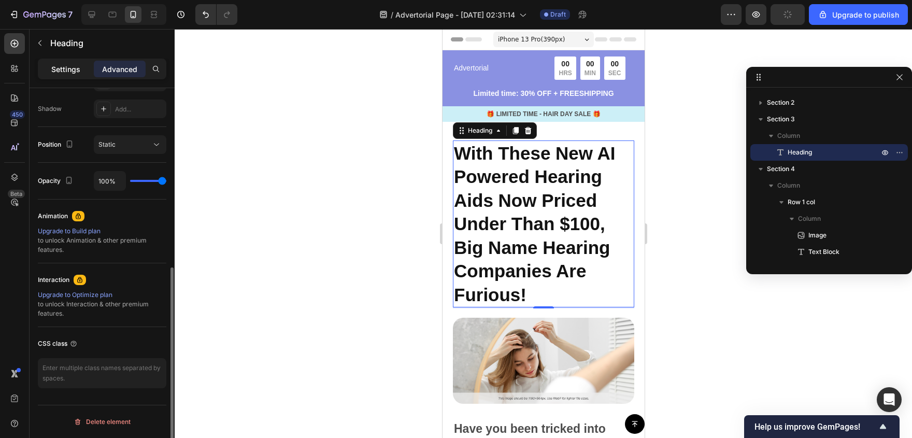
click at [73, 71] on p "Settings" at bounding box center [65, 69] width 29 height 11
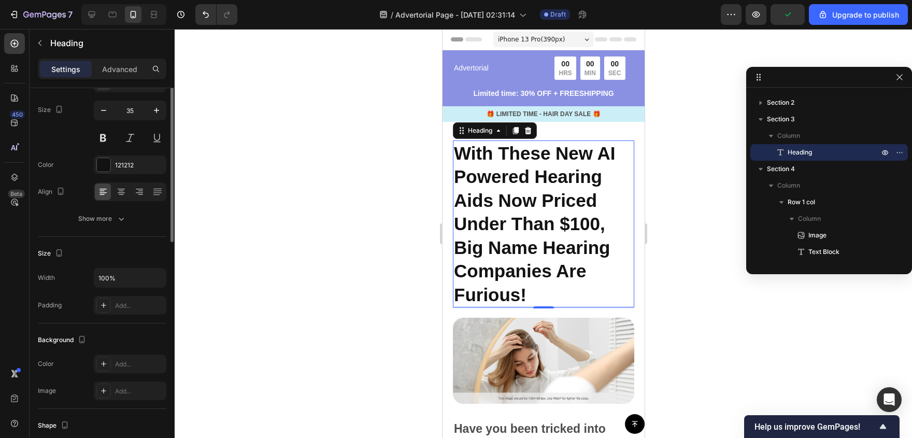
scroll to position [0, 0]
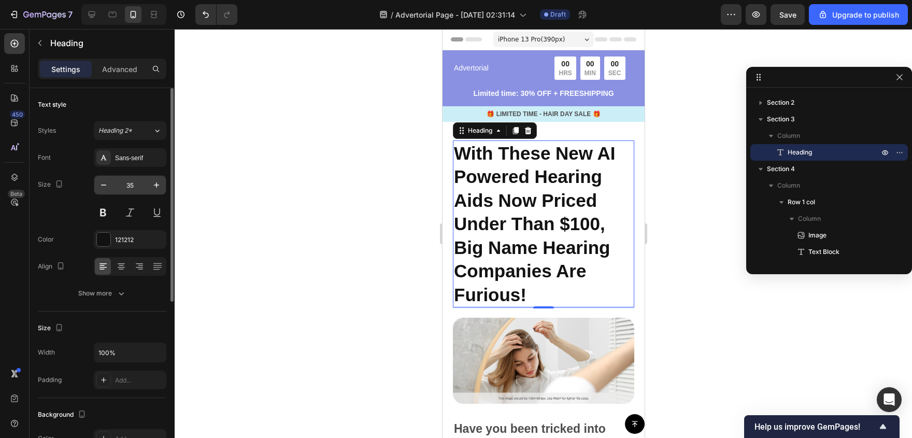
click at [113, 193] on input "35" at bounding box center [130, 185] width 34 height 19
click at [112, 192] on button "button" at bounding box center [103, 185] width 19 height 19
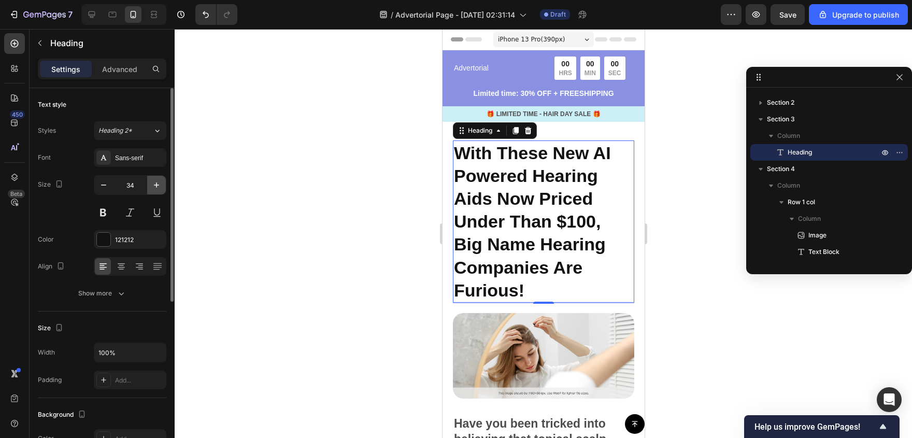
click at [156, 184] on icon "button" at bounding box center [156, 185] width 10 height 10
type input "35"
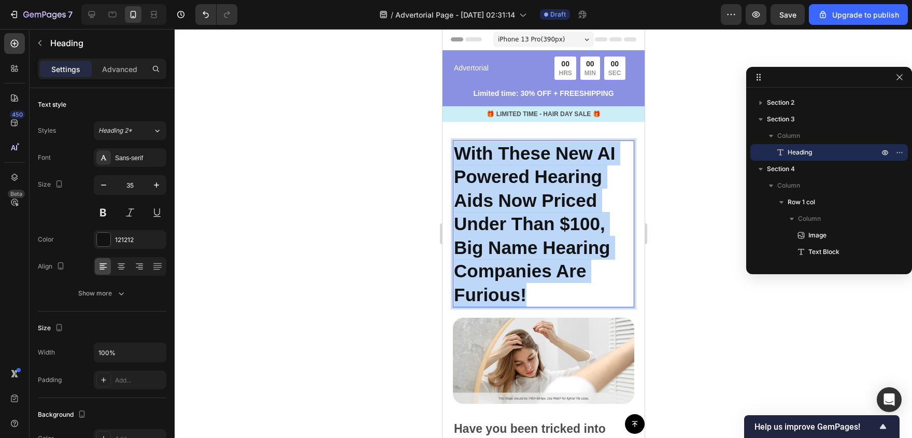
click at [475, 218] on p "With These New AI Powered Hearing Aids Now Priced Under Than $100, Big Name Hea…" at bounding box center [542, 223] width 179 height 165
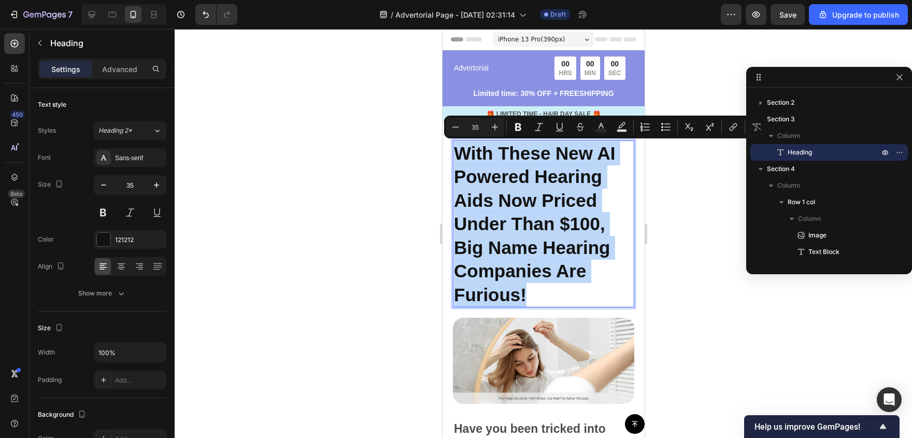
click at [475, 218] on p "With These New AI Powered Hearing Aids Now Priced Under Than $100, Big Name Hea…" at bounding box center [542, 223] width 179 height 165
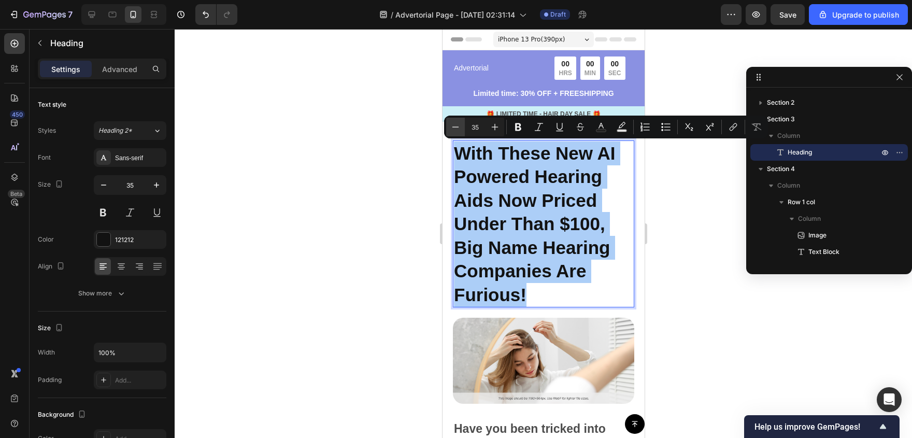
click at [463, 123] on button "Minus" at bounding box center [455, 127] width 19 height 19
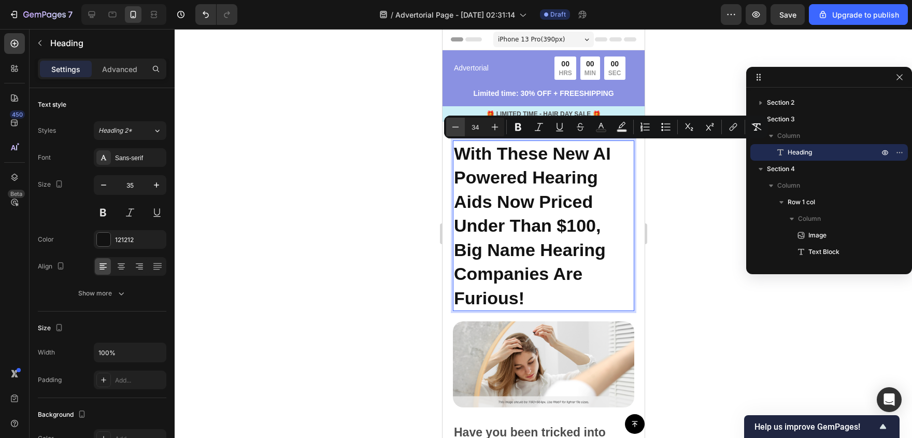
click at [463, 123] on button "Minus" at bounding box center [455, 127] width 19 height 19
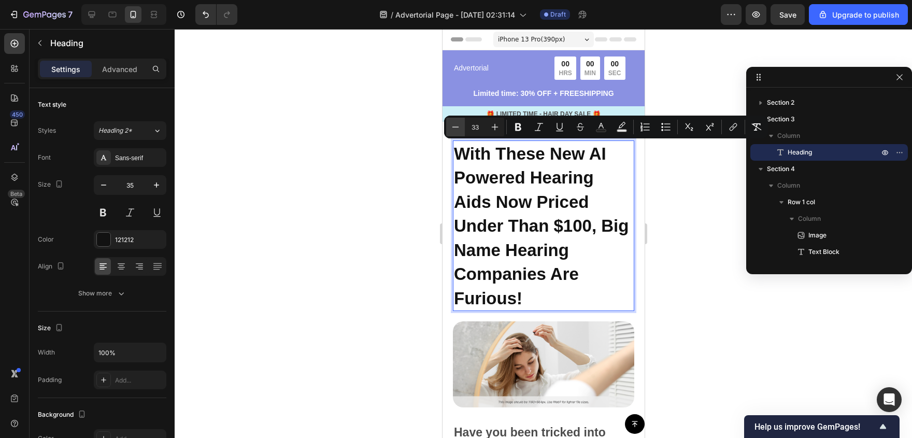
click at [463, 123] on button "Minus" at bounding box center [455, 127] width 19 height 19
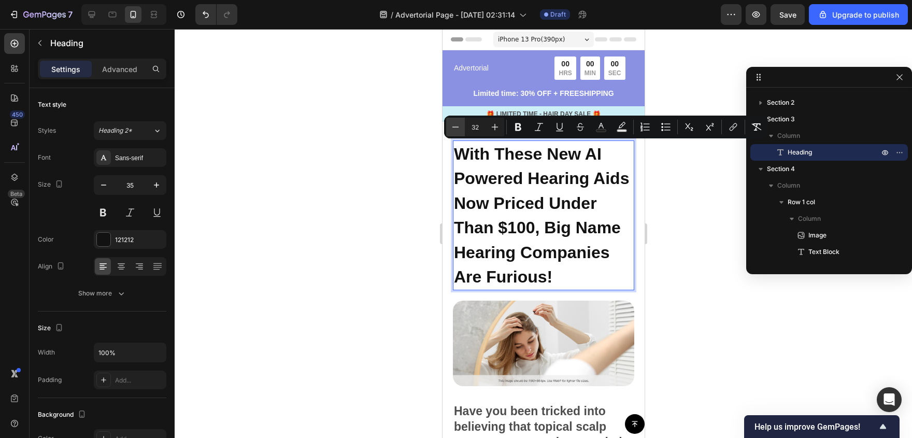
click at [463, 123] on button "Minus" at bounding box center [455, 127] width 19 height 19
type input "31"
click at [394, 235] on div at bounding box center [543, 233] width 737 height 409
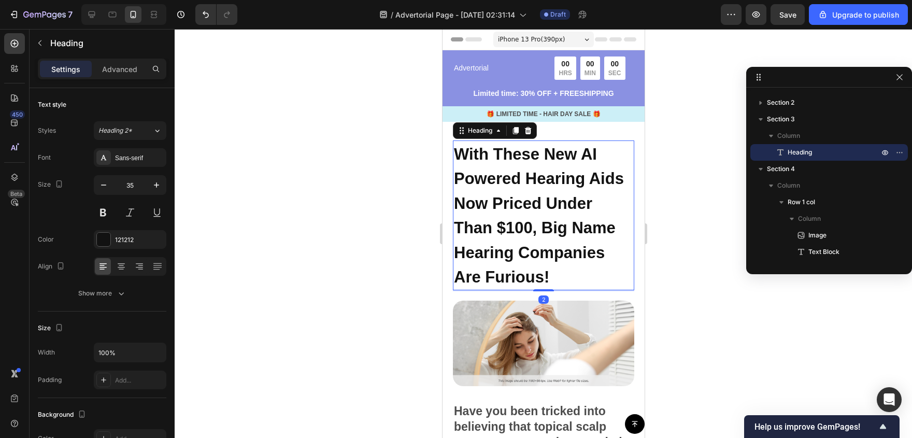
click at [521, 257] on span "With These New AI Powered Hearing Aids Now Priced Under Than $100, Big Name Hea…" at bounding box center [538, 215] width 170 height 141
click at [406, 208] on div at bounding box center [543, 233] width 737 height 409
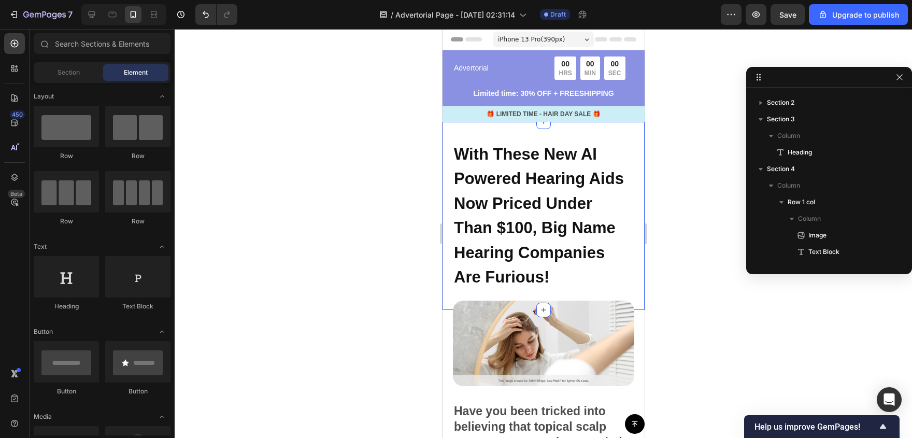
drag, startPoint x: 385, startPoint y: 218, endPoint x: 388, endPoint y: 228, distance: 10.1
click at [388, 228] on div at bounding box center [543, 233] width 737 height 409
